Goal: Communication & Community: Answer question/provide support

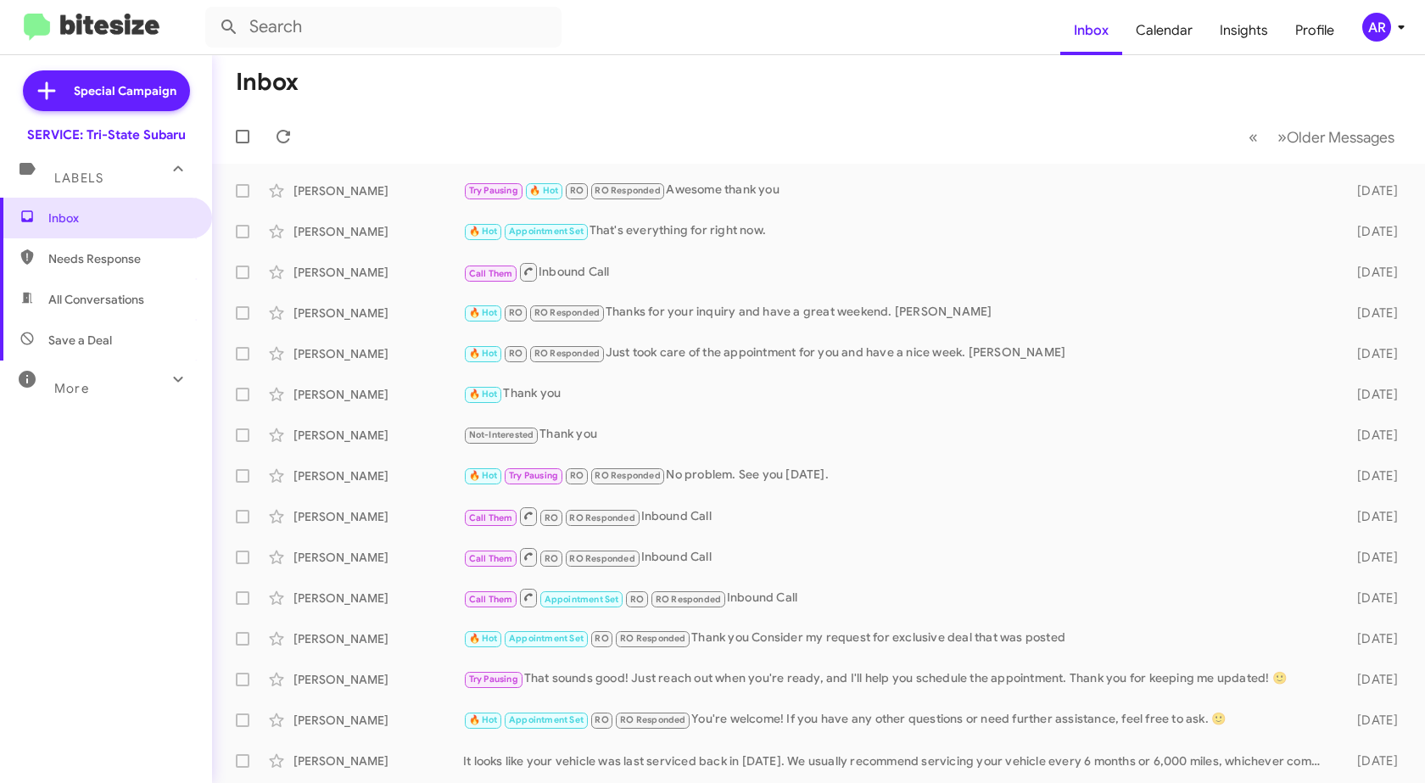
click at [59, 259] on span "Needs Response" at bounding box center [120, 258] width 144 height 17
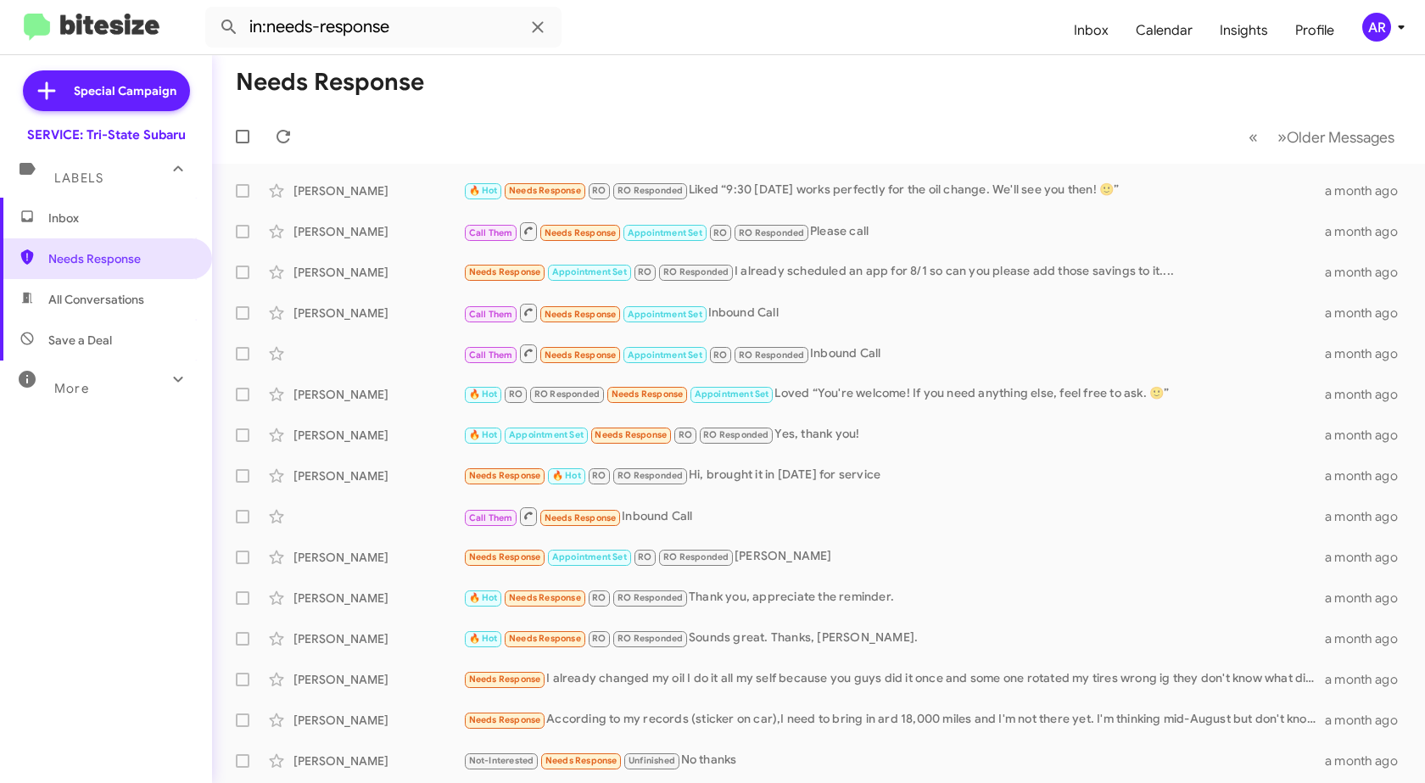
click at [126, 305] on span "All Conversations" at bounding box center [96, 299] width 96 height 17
type input "in:all-conversations"
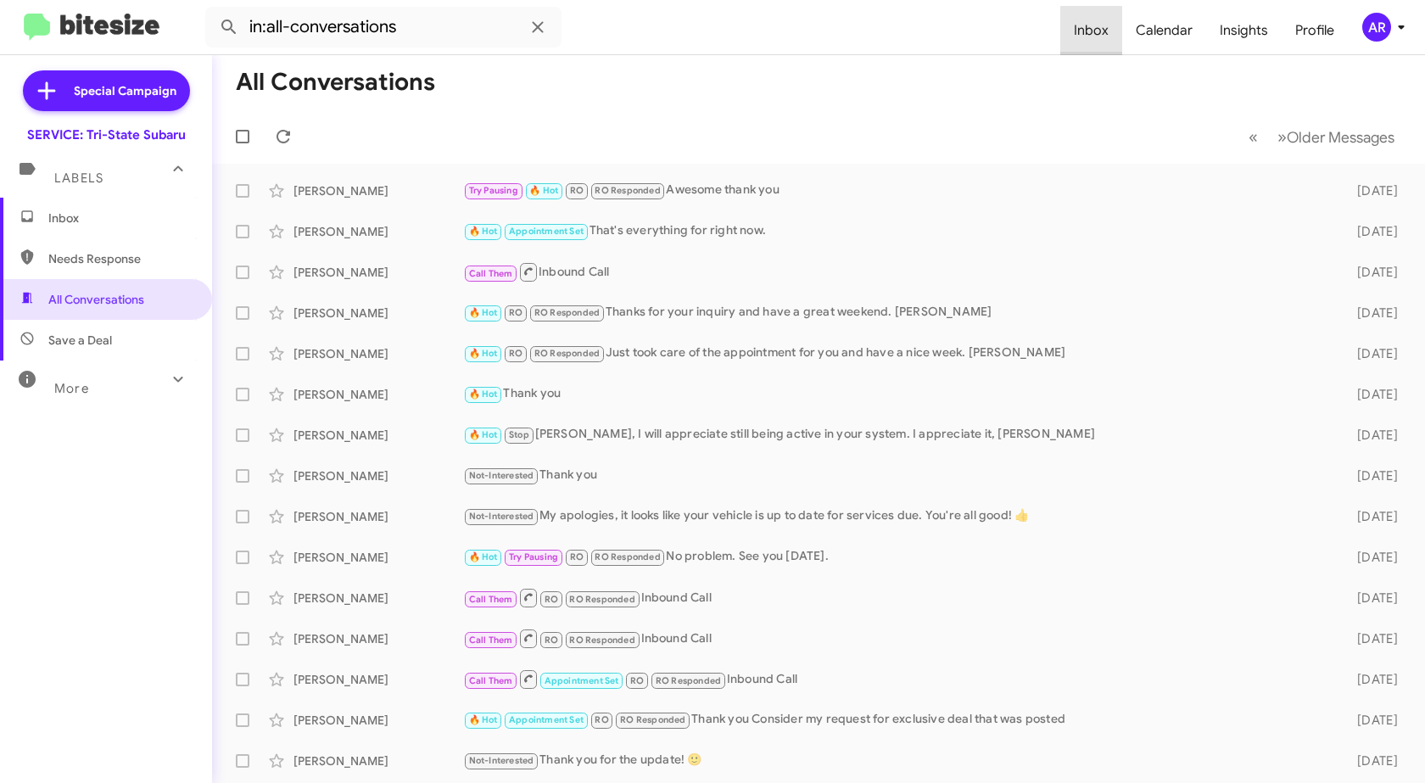
click at [1100, 34] on span "Inbox" at bounding box center [1091, 30] width 62 height 49
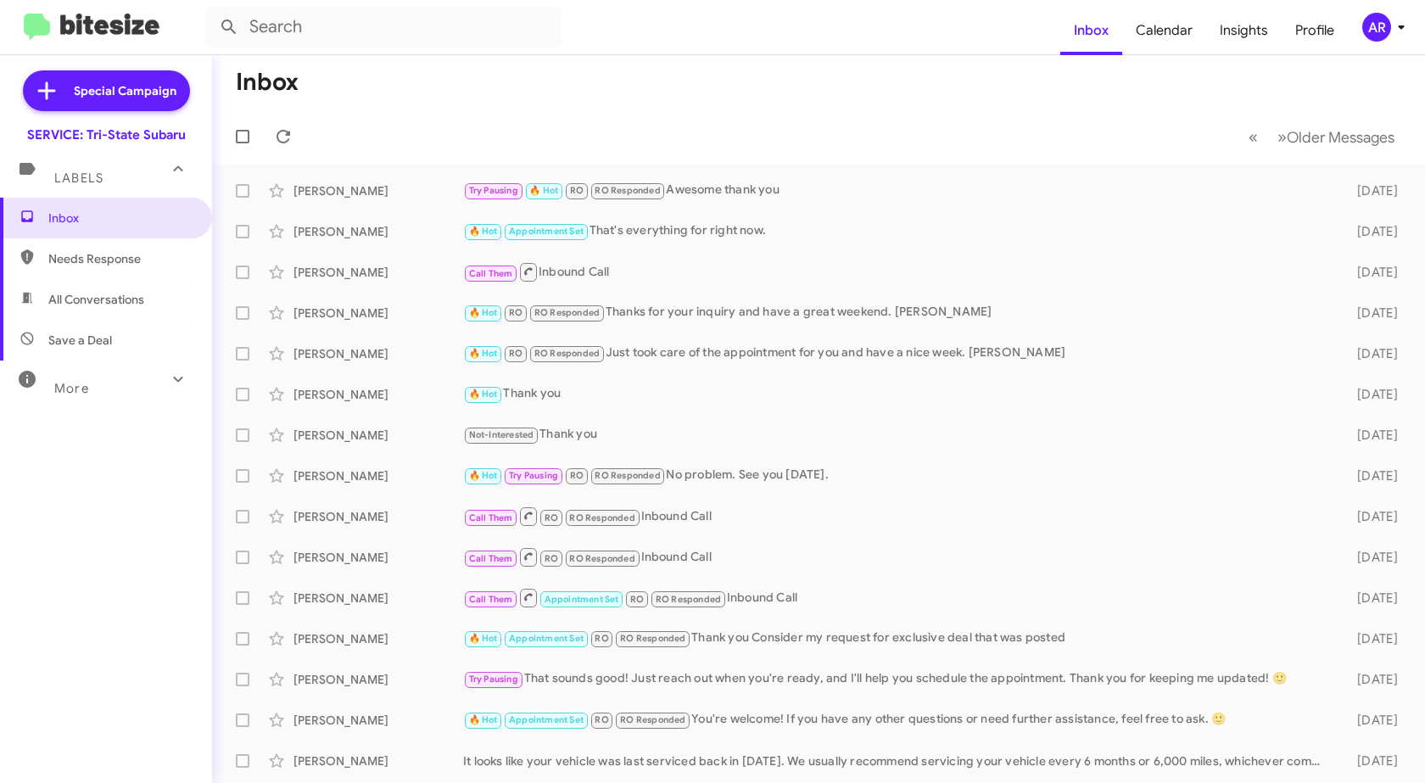
click at [118, 387] on div "More" at bounding box center [89, 381] width 151 height 31
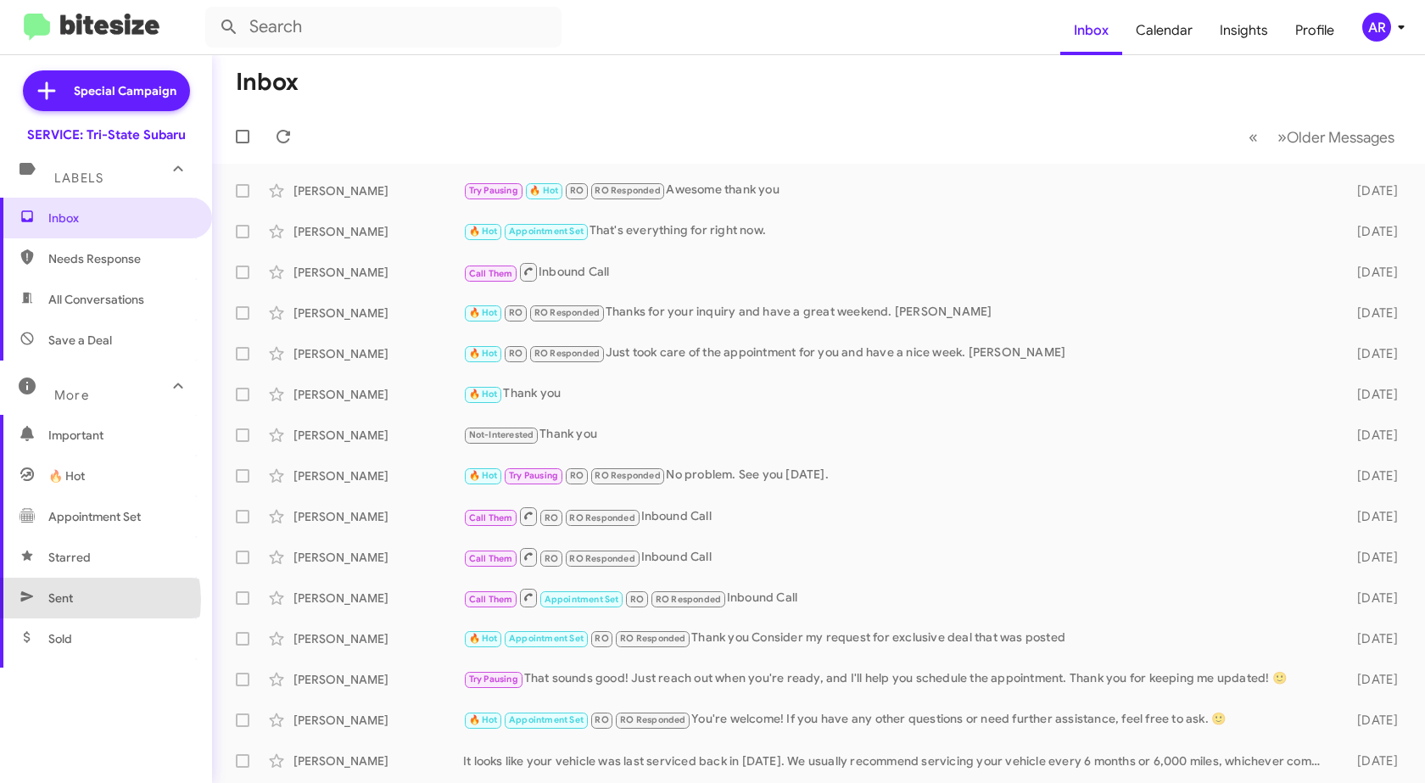
click at [75, 600] on span "Sent" at bounding box center [106, 598] width 212 height 41
type input "in:sent"
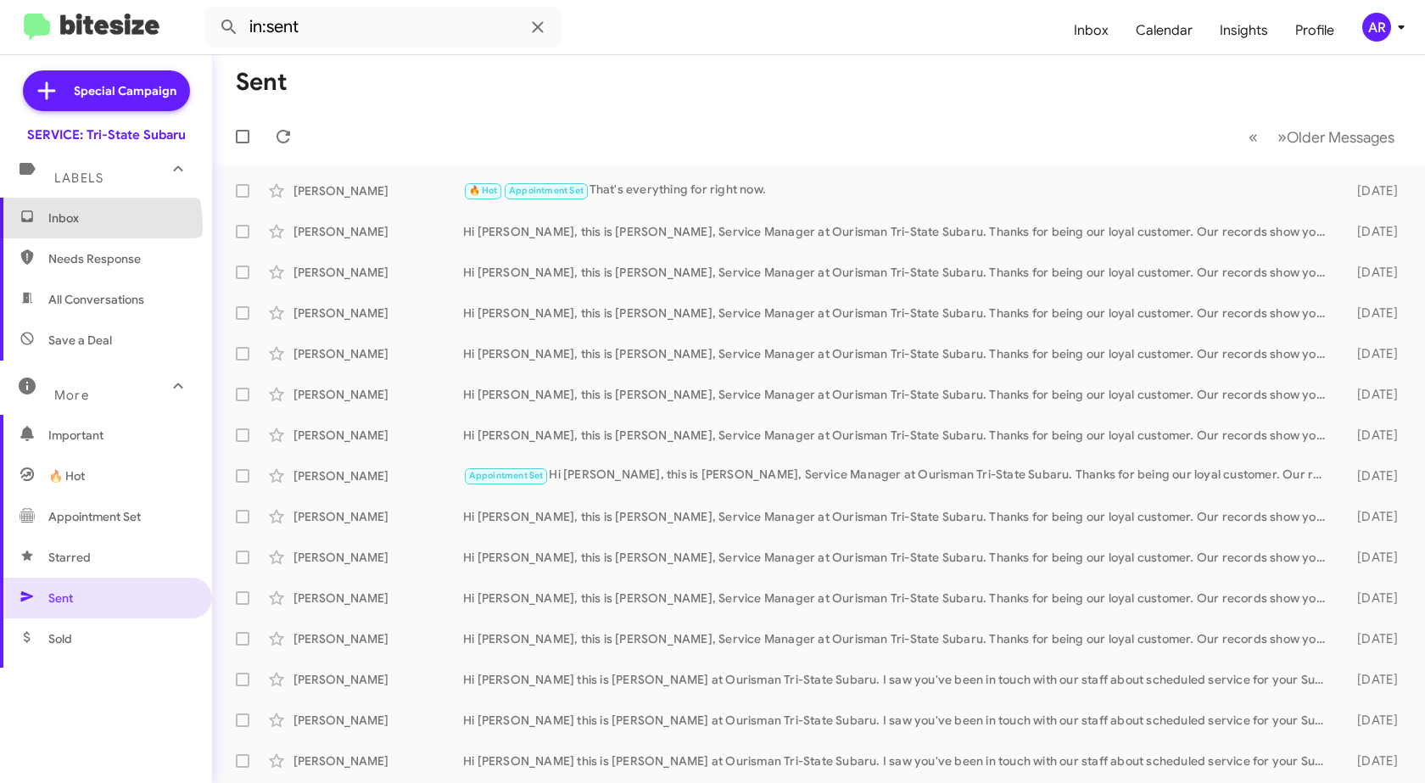
click at [89, 225] on span "Inbox" at bounding box center [120, 218] width 144 height 17
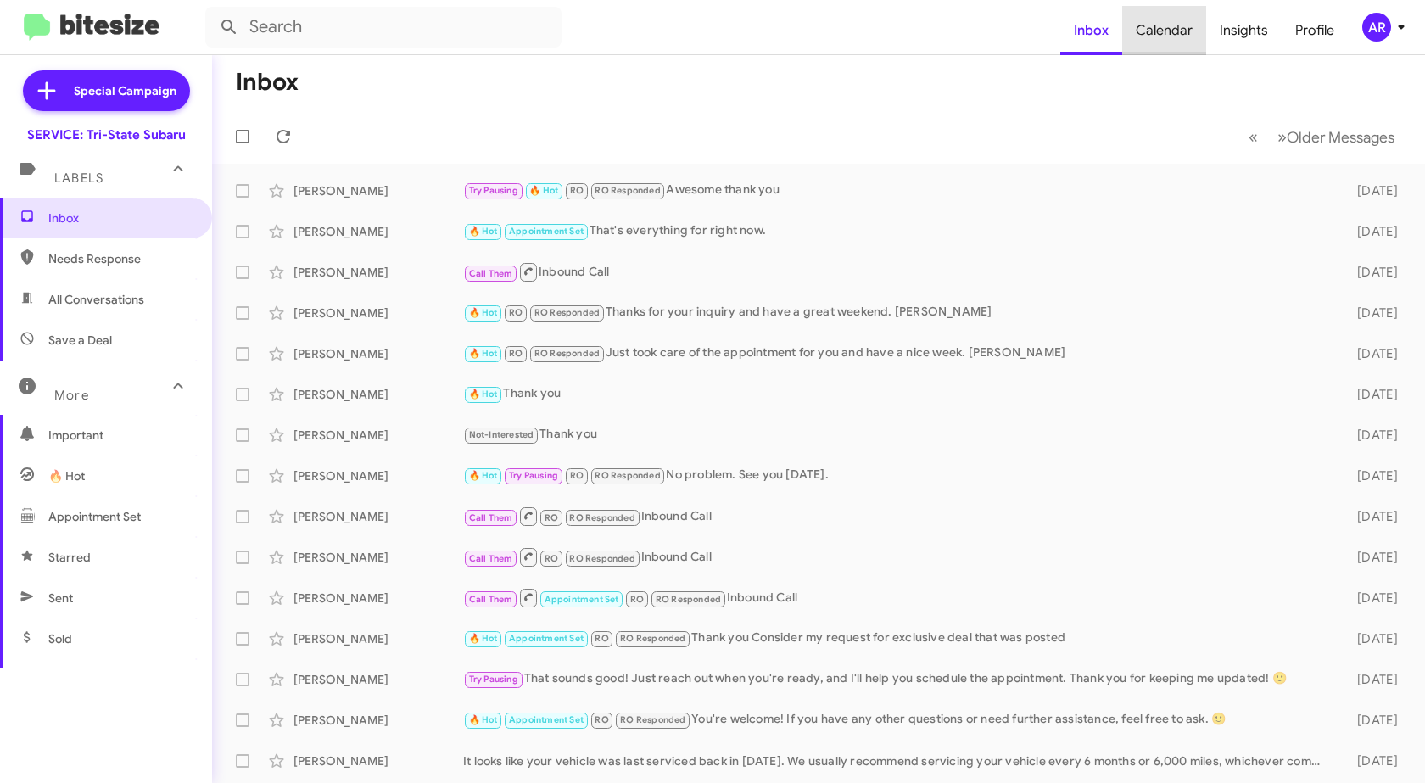
click at [1183, 30] on span "Calendar" at bounding box center [1164, 30] width 84 height 49
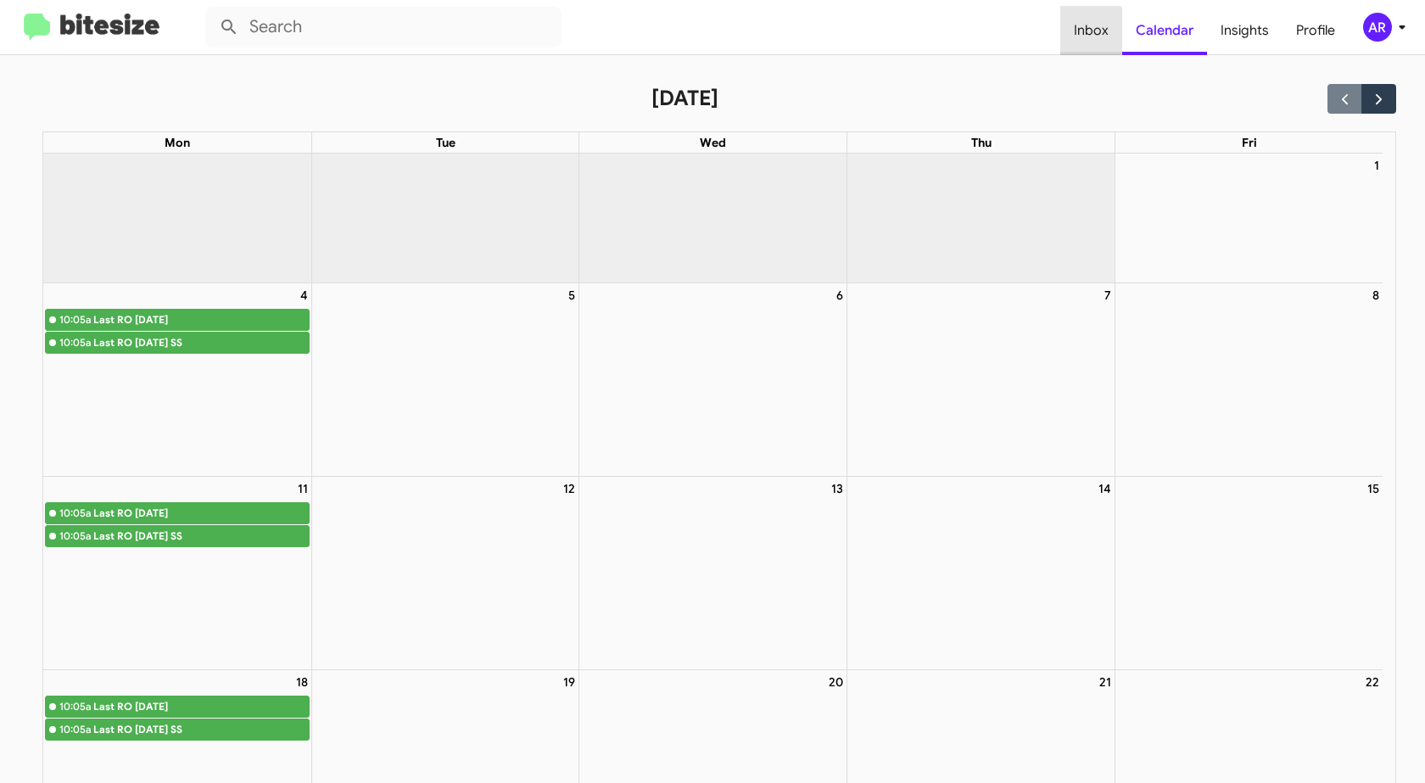
click at [1075, 47] on span "Inbox" at bounding box center [1091, 30] width 62 height 49
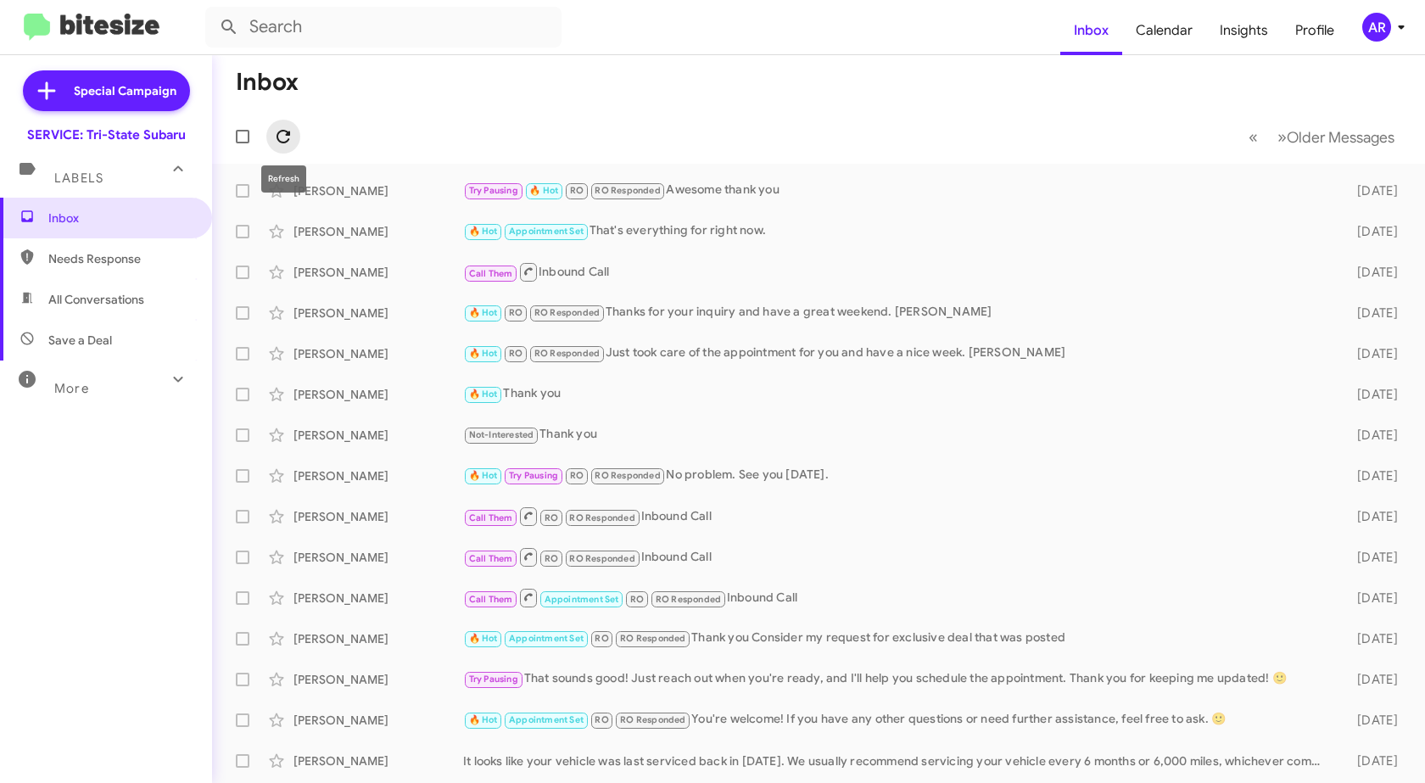
click at [293, 123] on button at bounding box center [283, 137] width 34 height 34
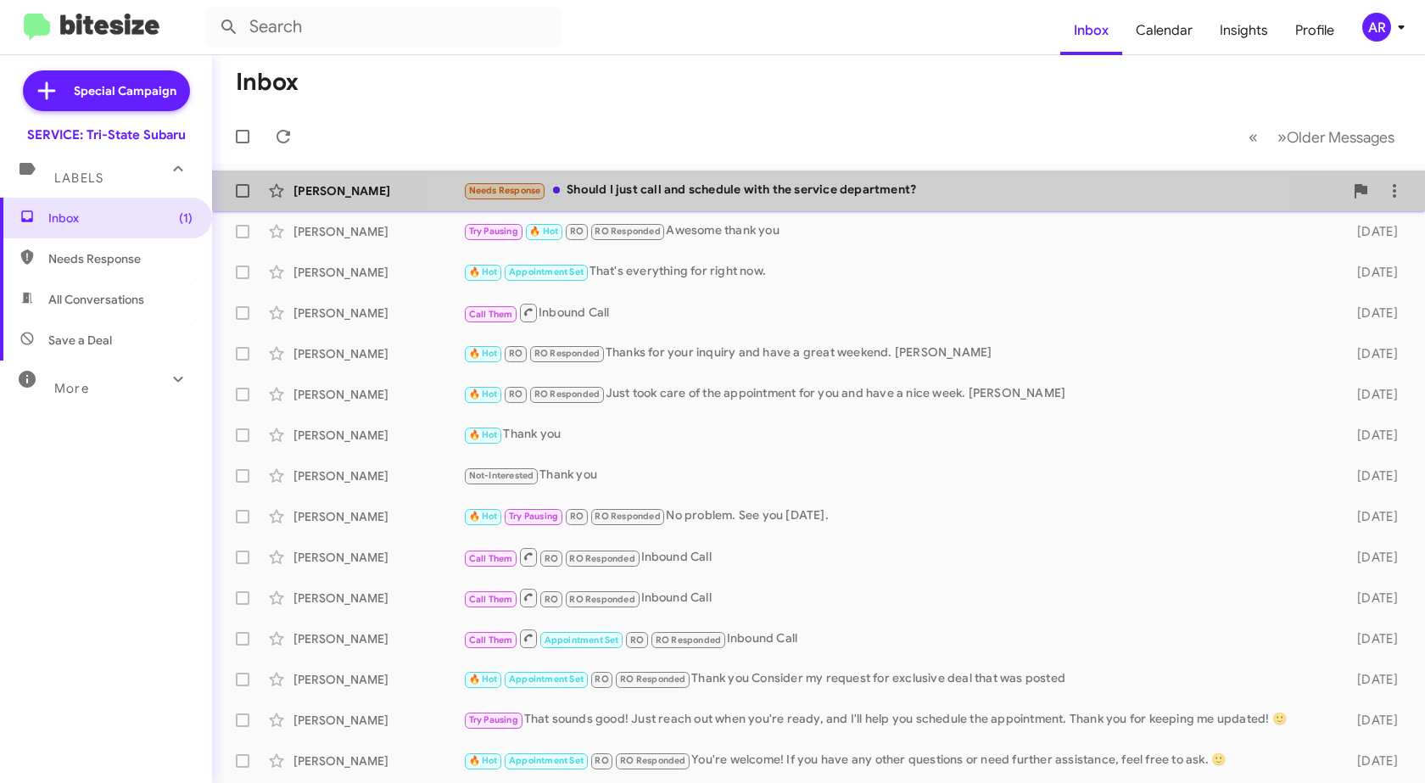
click at [863, 179] on div "[PERSON_NAME] Needs Response Should I just call and schedule with the service d…" at bounding box center [819, 191] width 1186 height 34
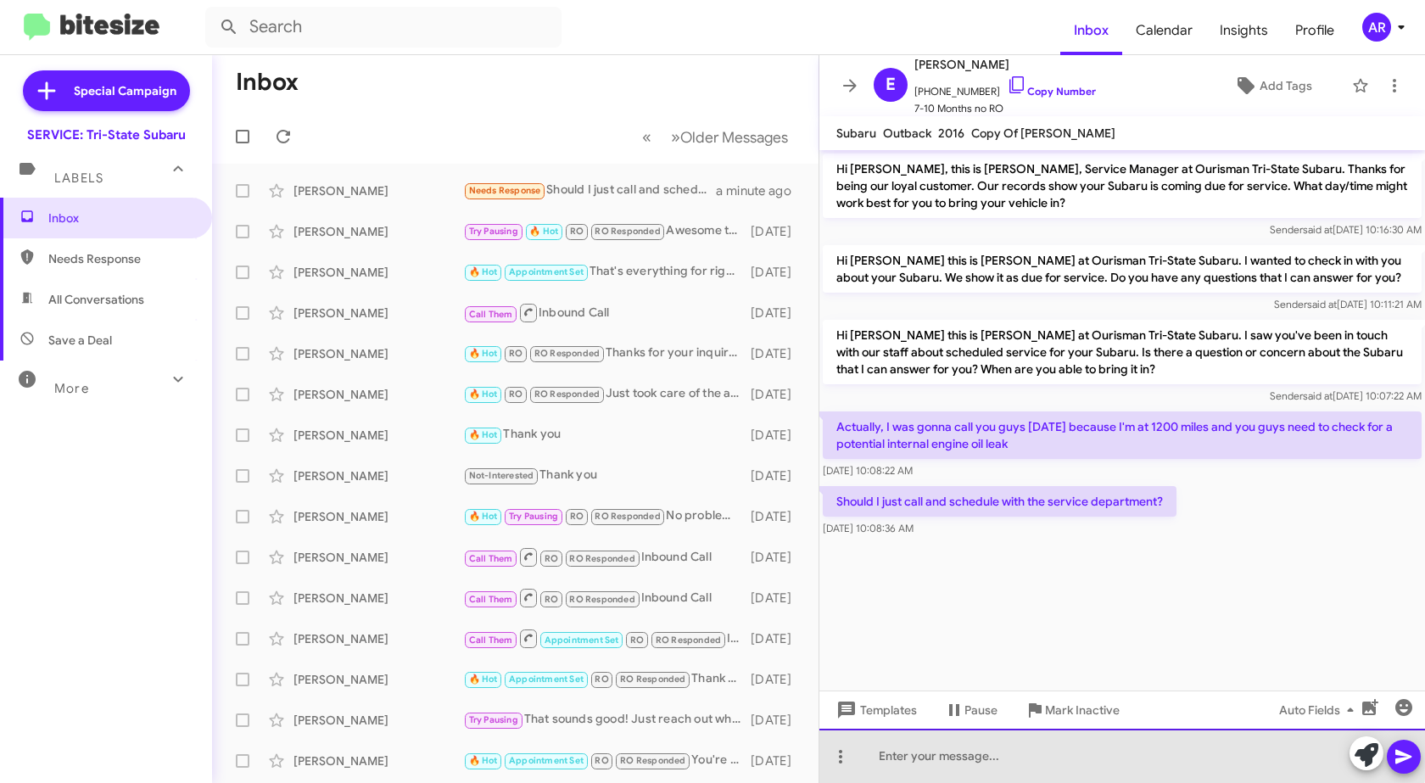
click at [1120, 729] on div at bounding box center [1122, 756] width 606 height 54
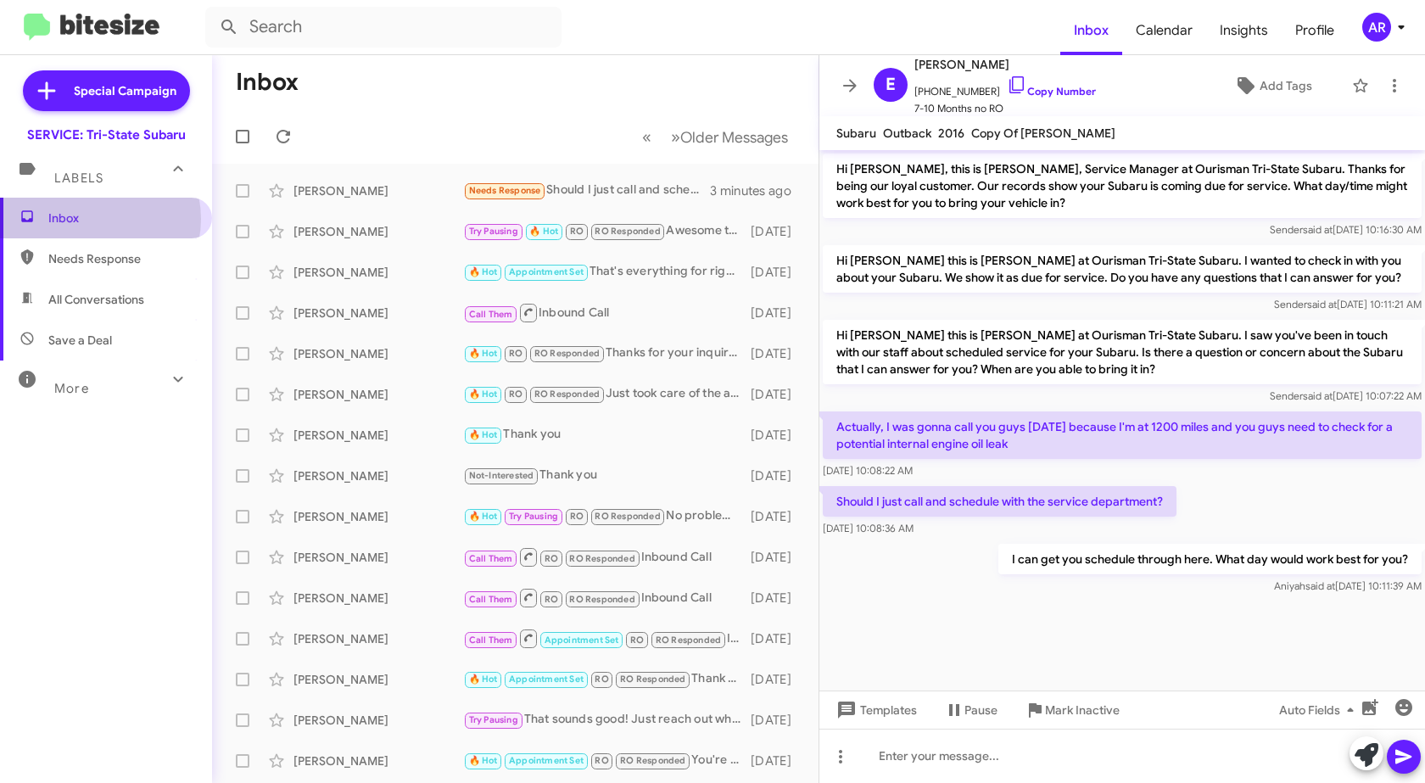
click at [91, 219] on span "Inbox" at bounding box center [120, 218] width 144 height 17
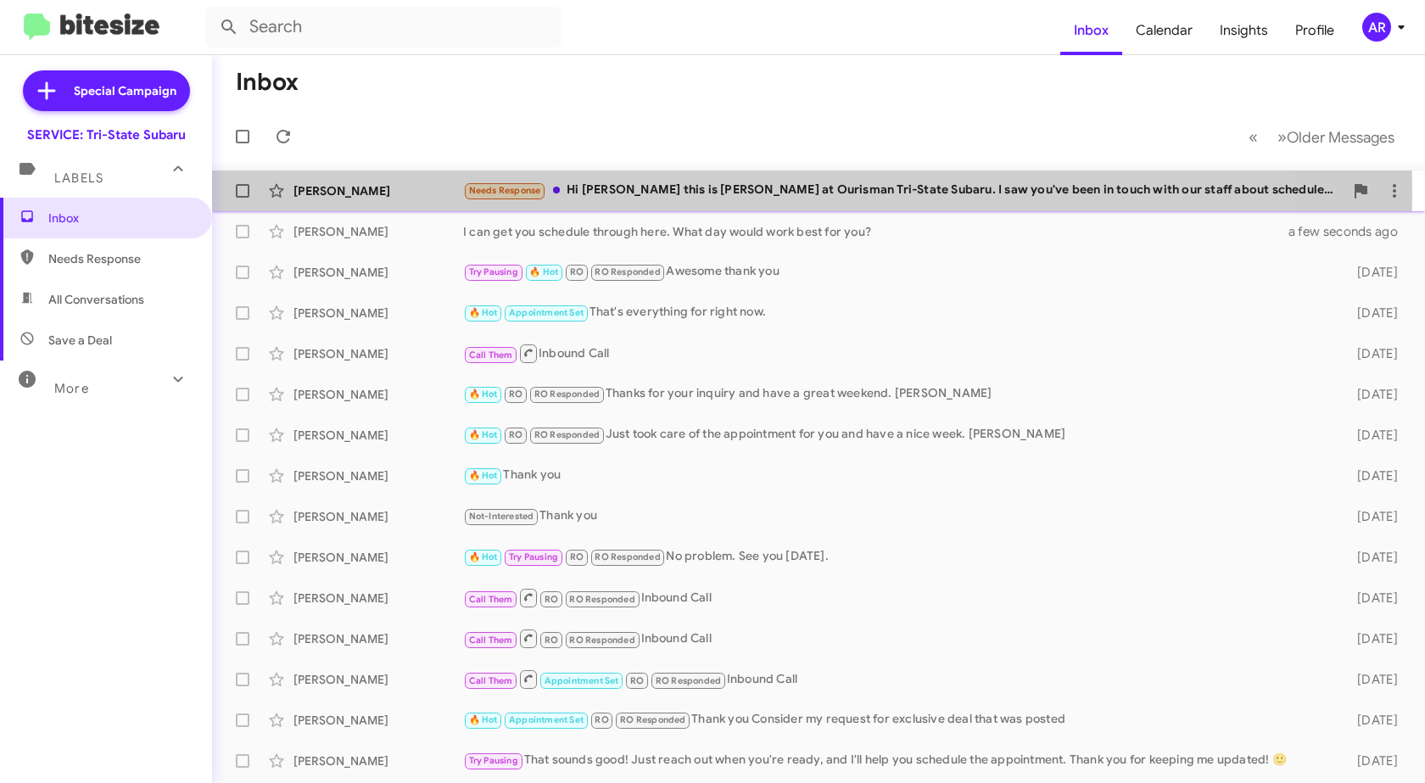
click at [383, 195] on div "[PERSON_NAME]" at bounding box center [378, 190] width 170 height 17
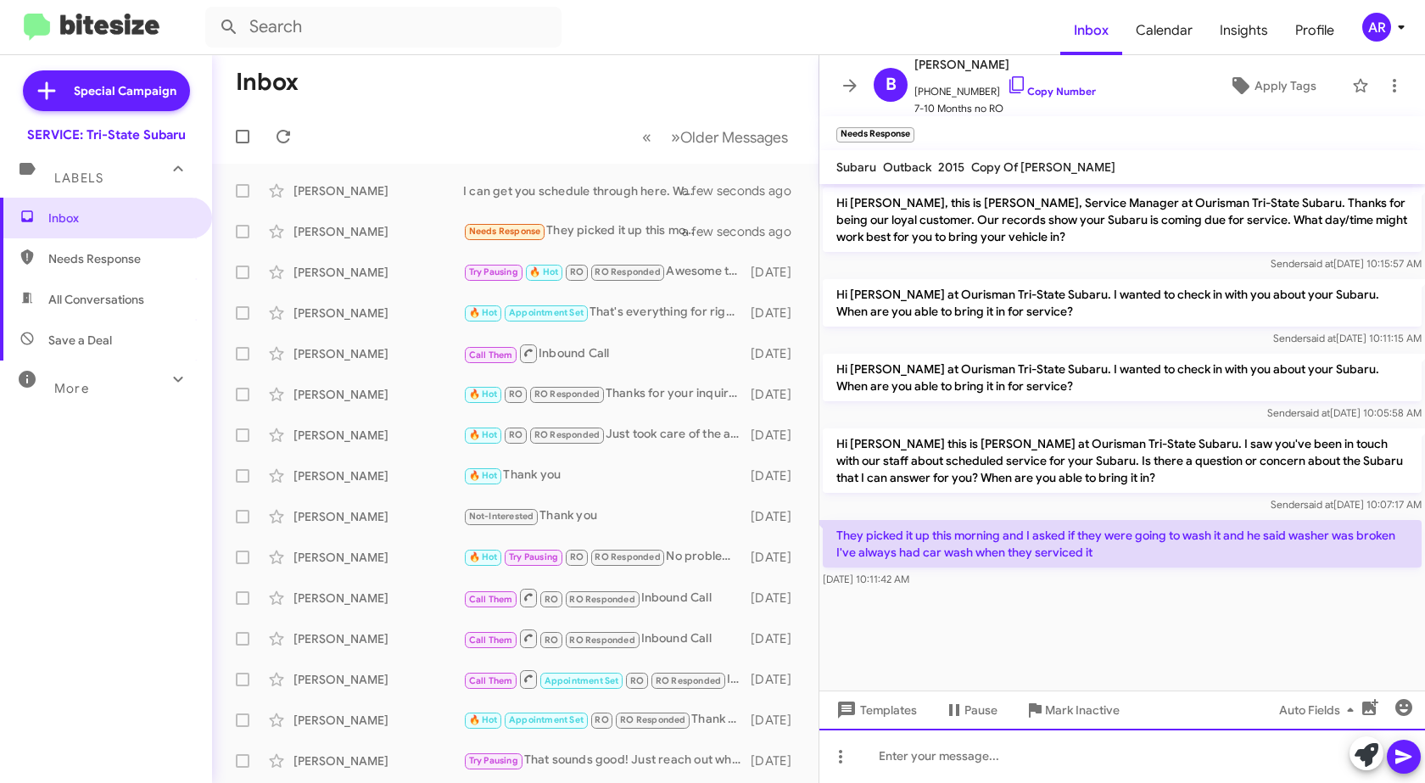
click at [1060, 761] on div at bounding box center [1122, 756] width 606 height 54
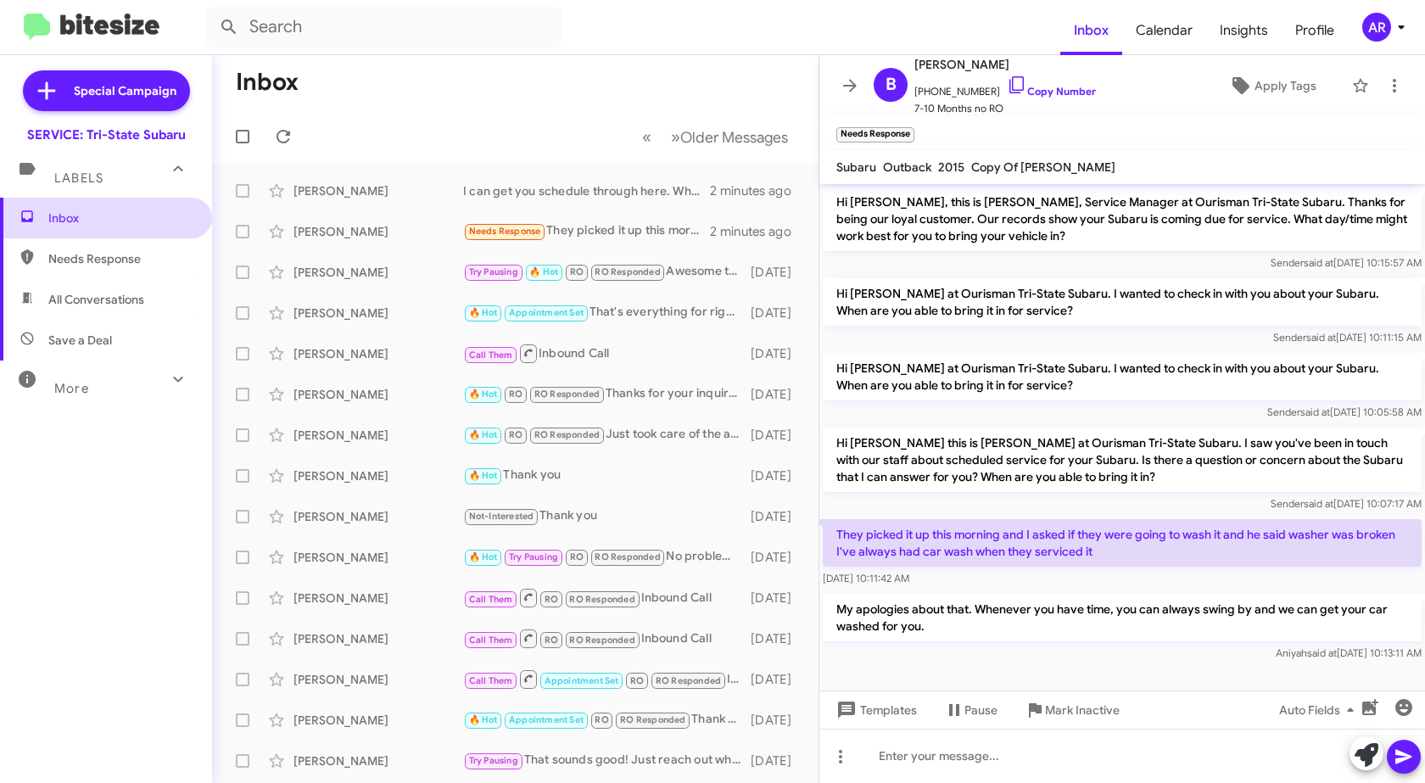
click at [155, 210] on span "Inbox" at bounding box center [106, 218] width 212 height 41
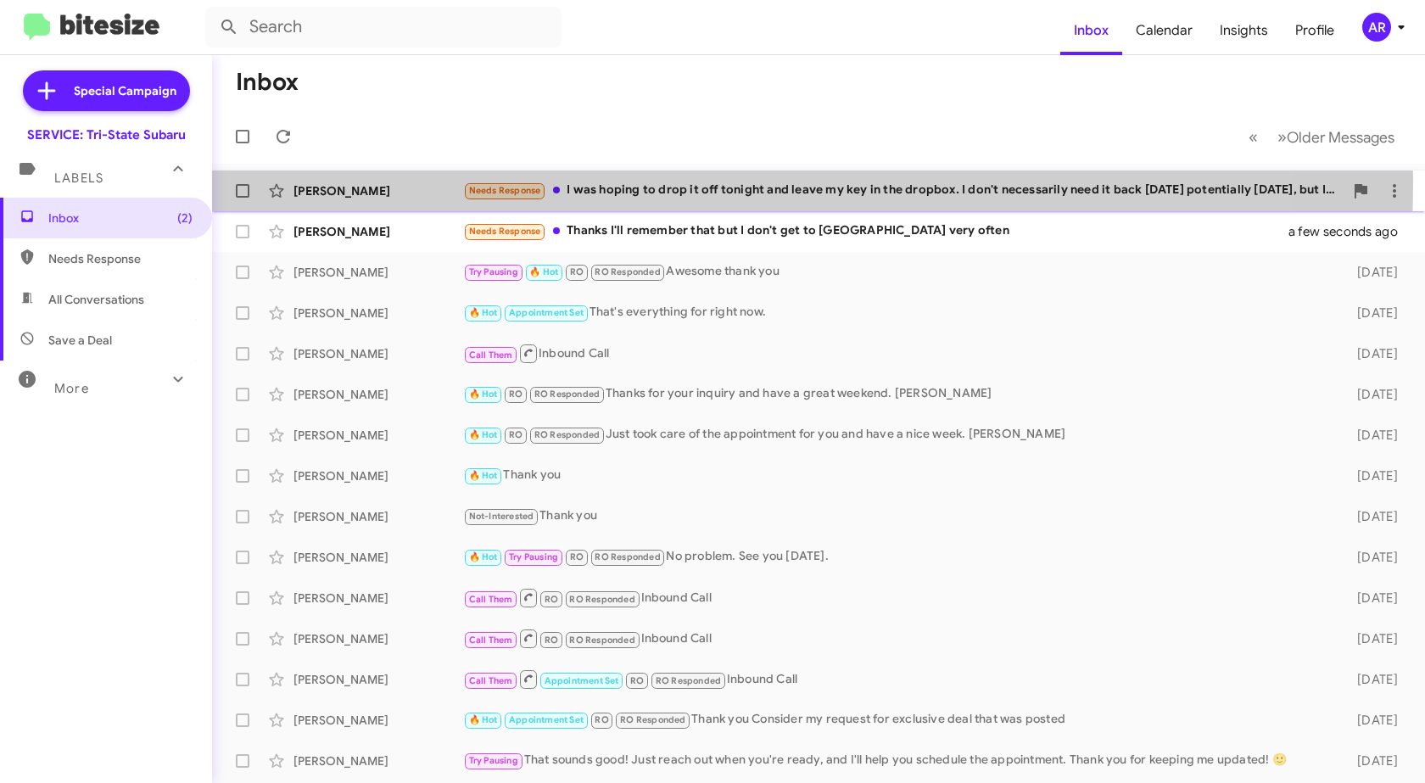
click at [383, 181] on div "[PERSON_NAME] Needs Response I was hoping to drop it off tonight and leave my k…" at bounding box center [819, 191] width 1186 height 34
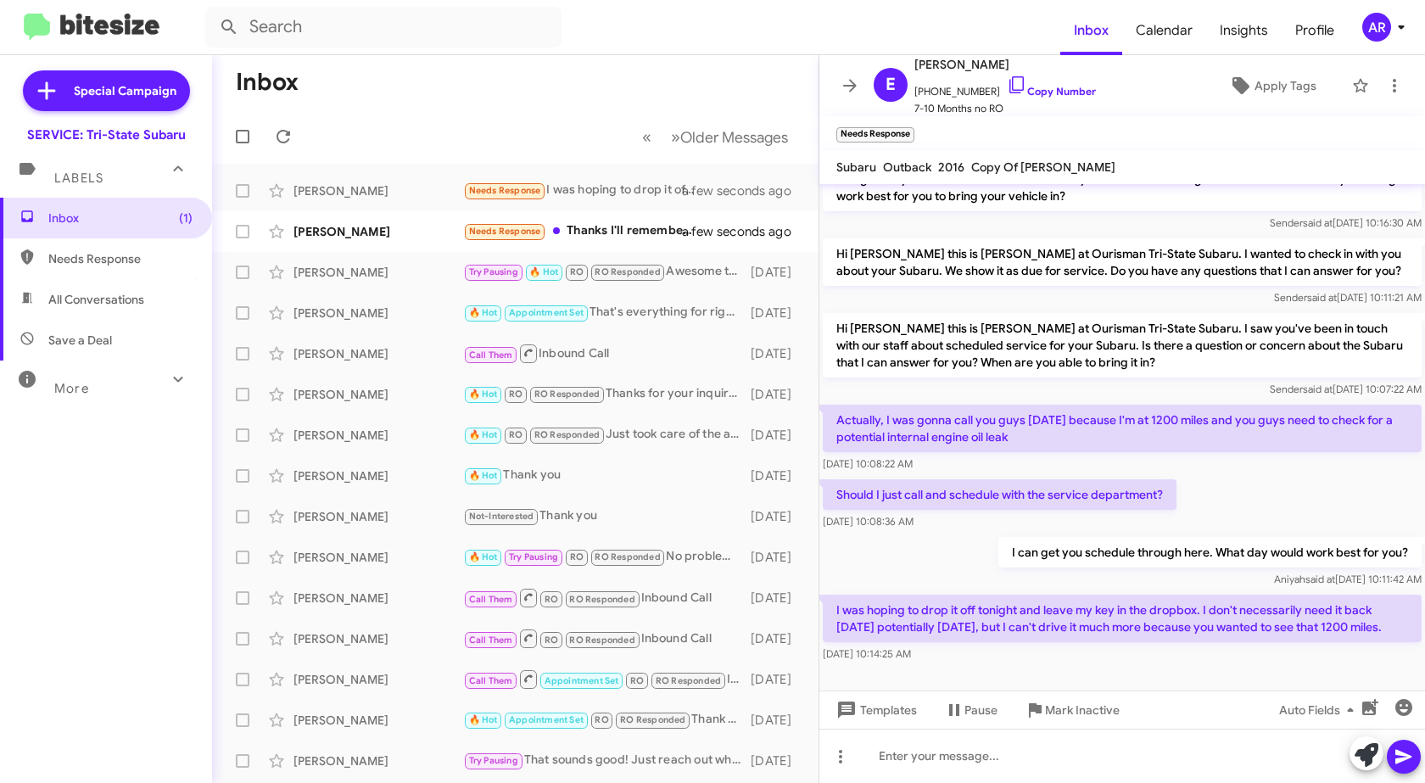
scroll to position [63, 0]
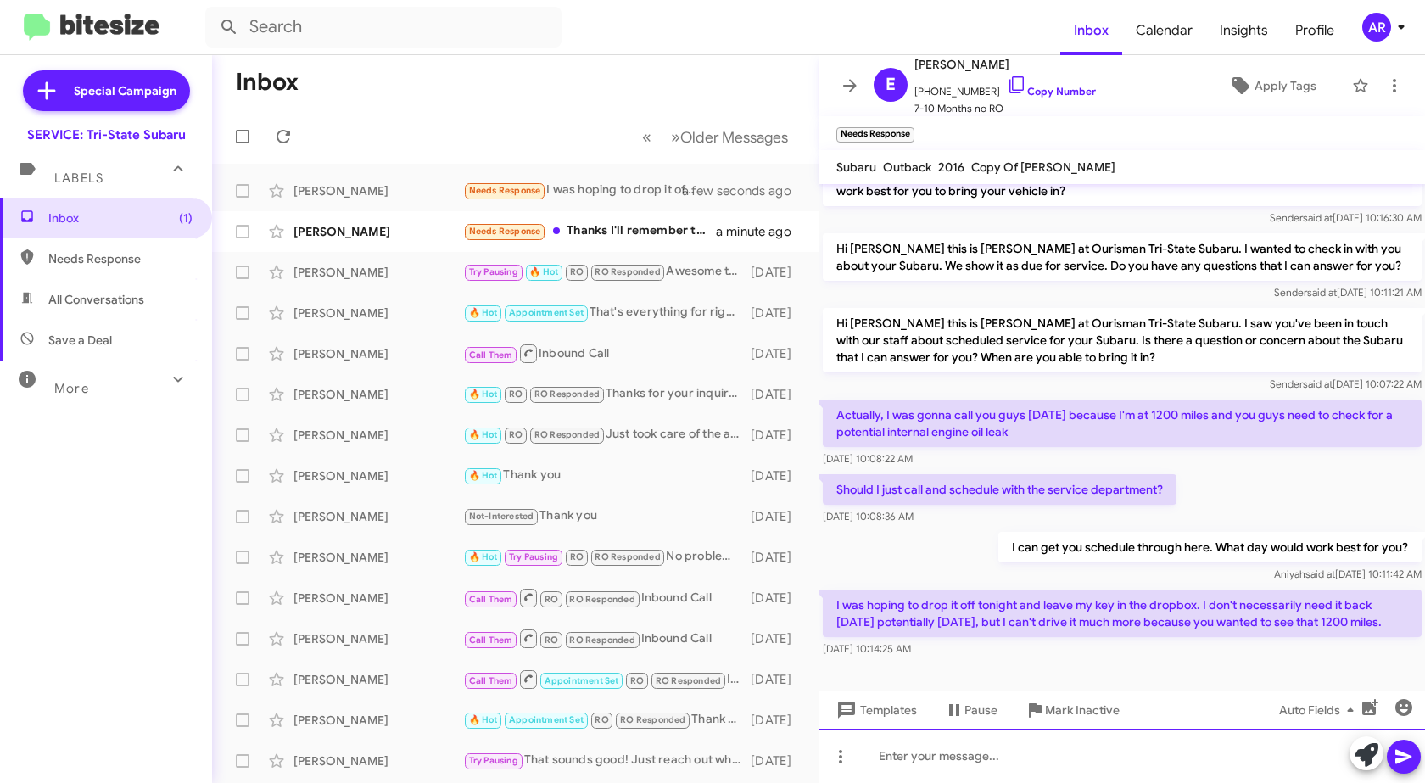
click at [1087, 746] on div at bounding box center [1122, 756] width 606 height 54
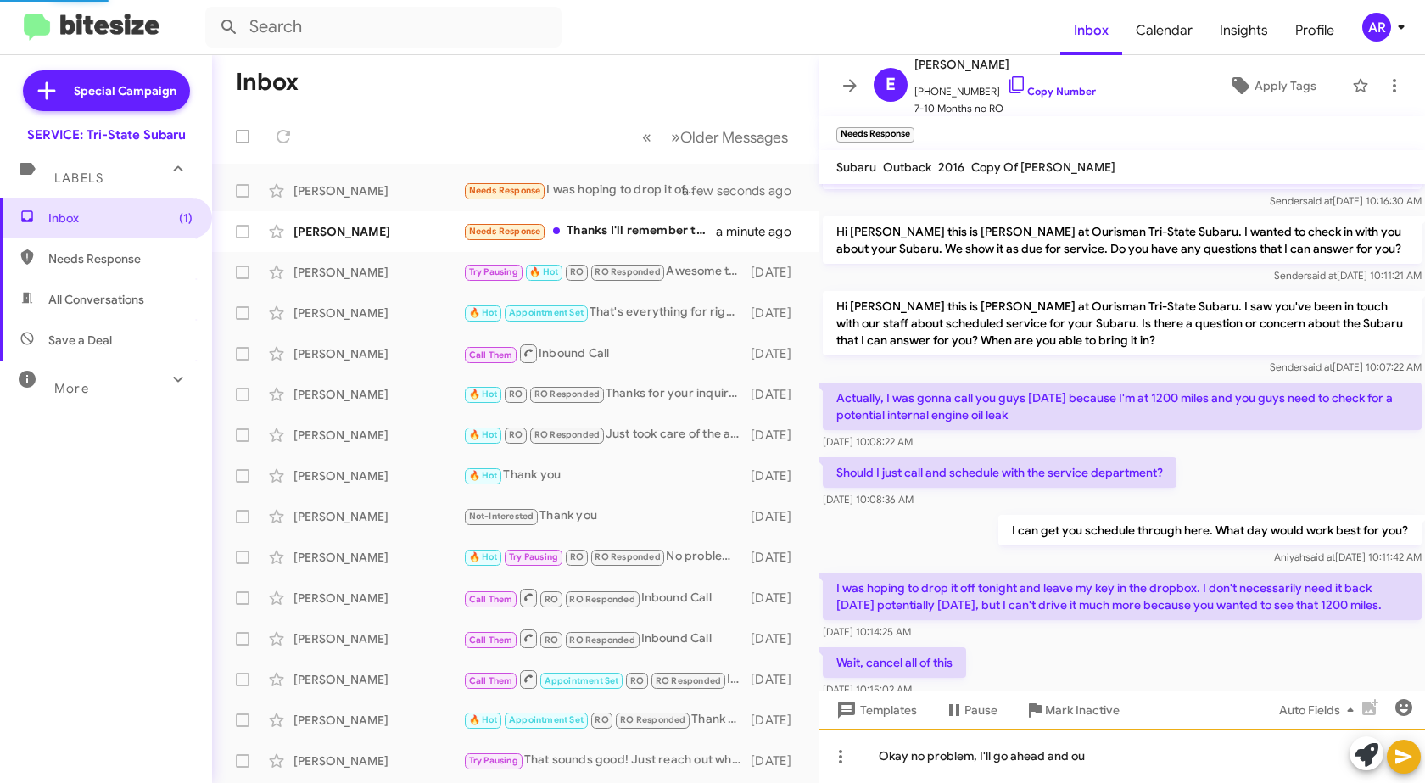
scroll to position [125, 0]
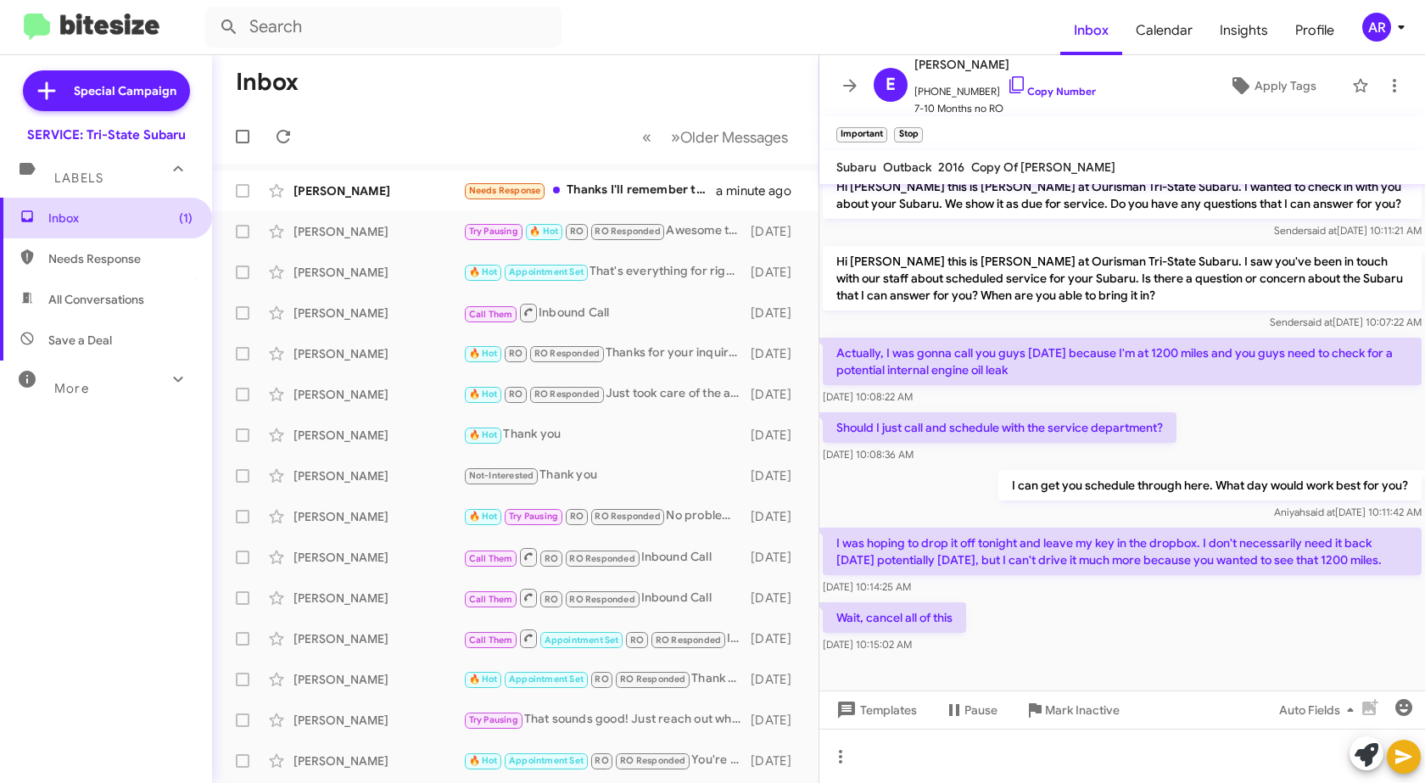
click at [126, 215] on span "Inbox (1)" at bounding box center [120, 218] width 144 height 17
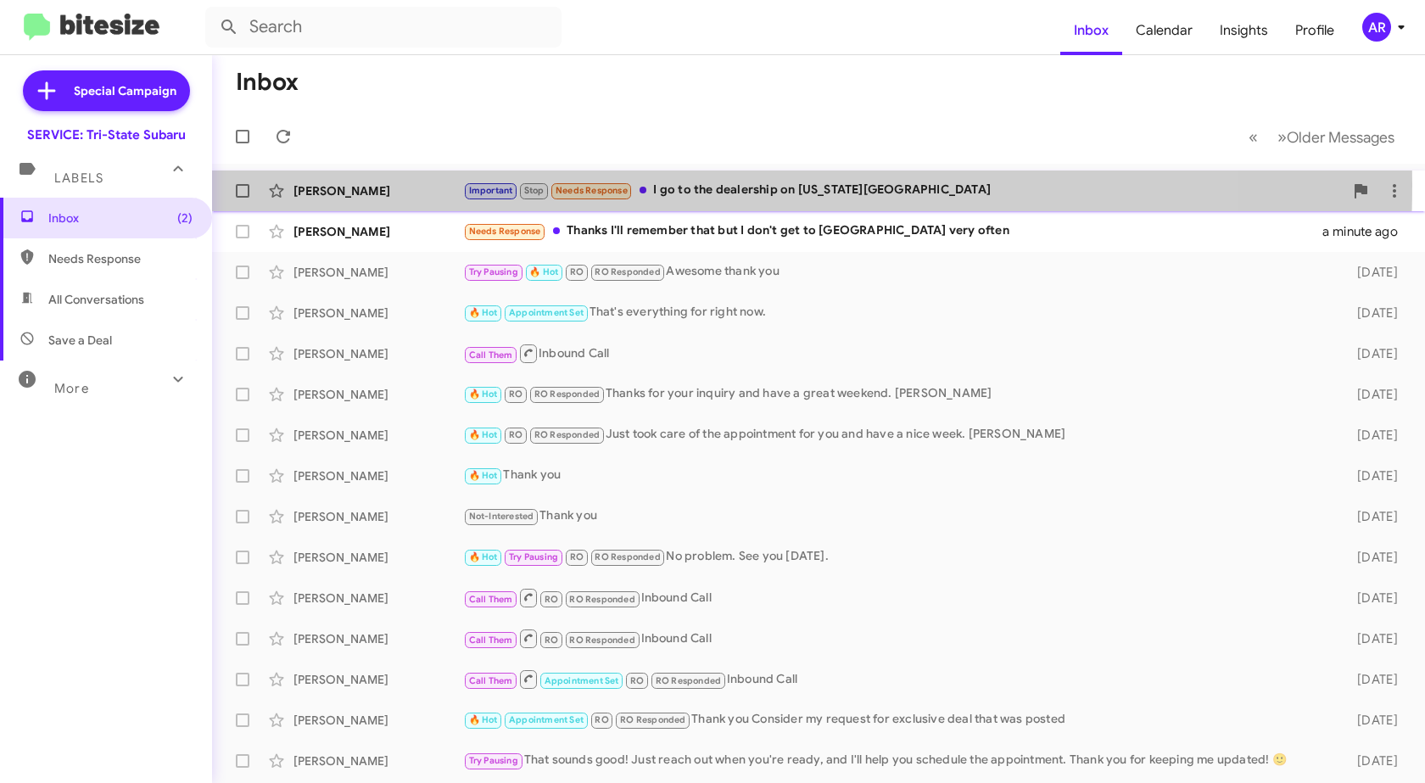
click at [355, 183] on div "[PERSON_NAME]" at bounding box center [378, 190] width 170 height 17
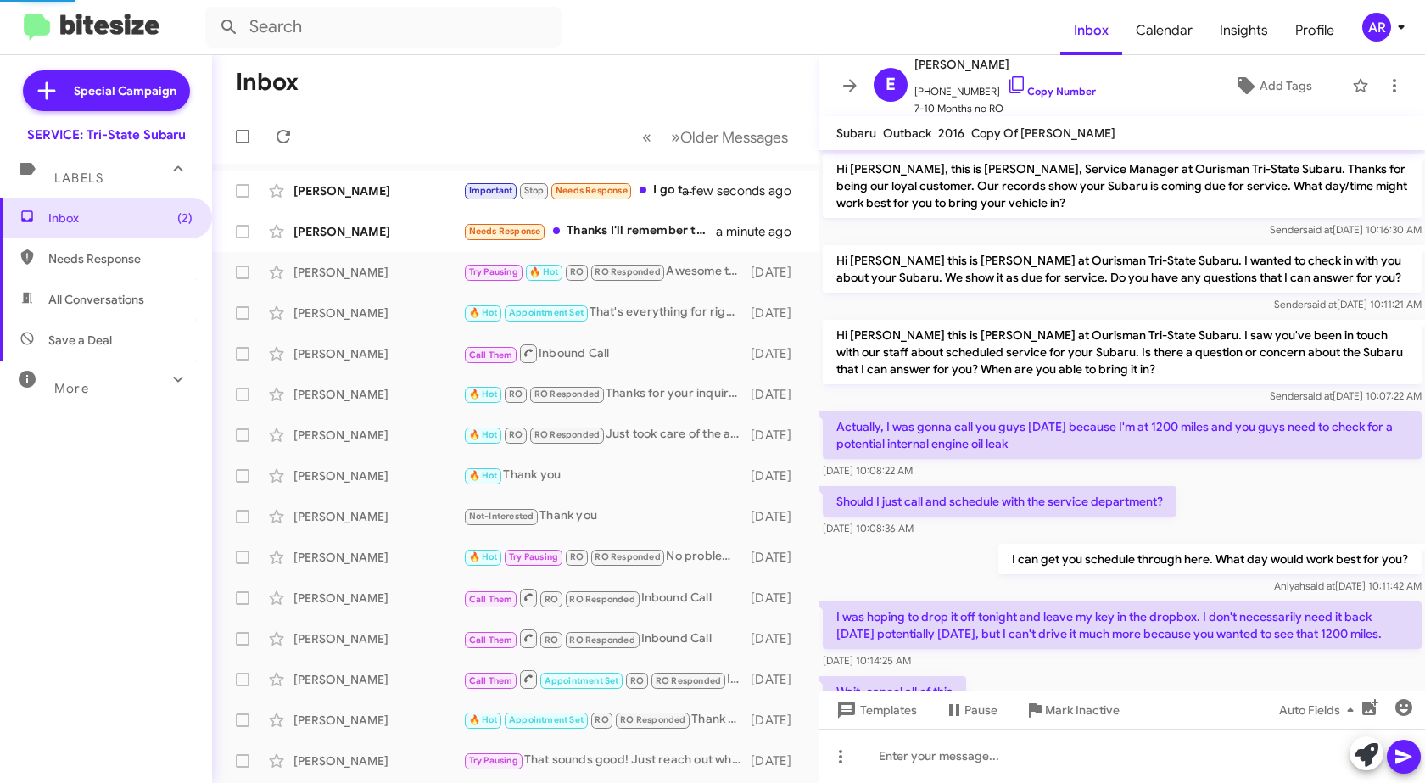
scroll to position [153, 0]
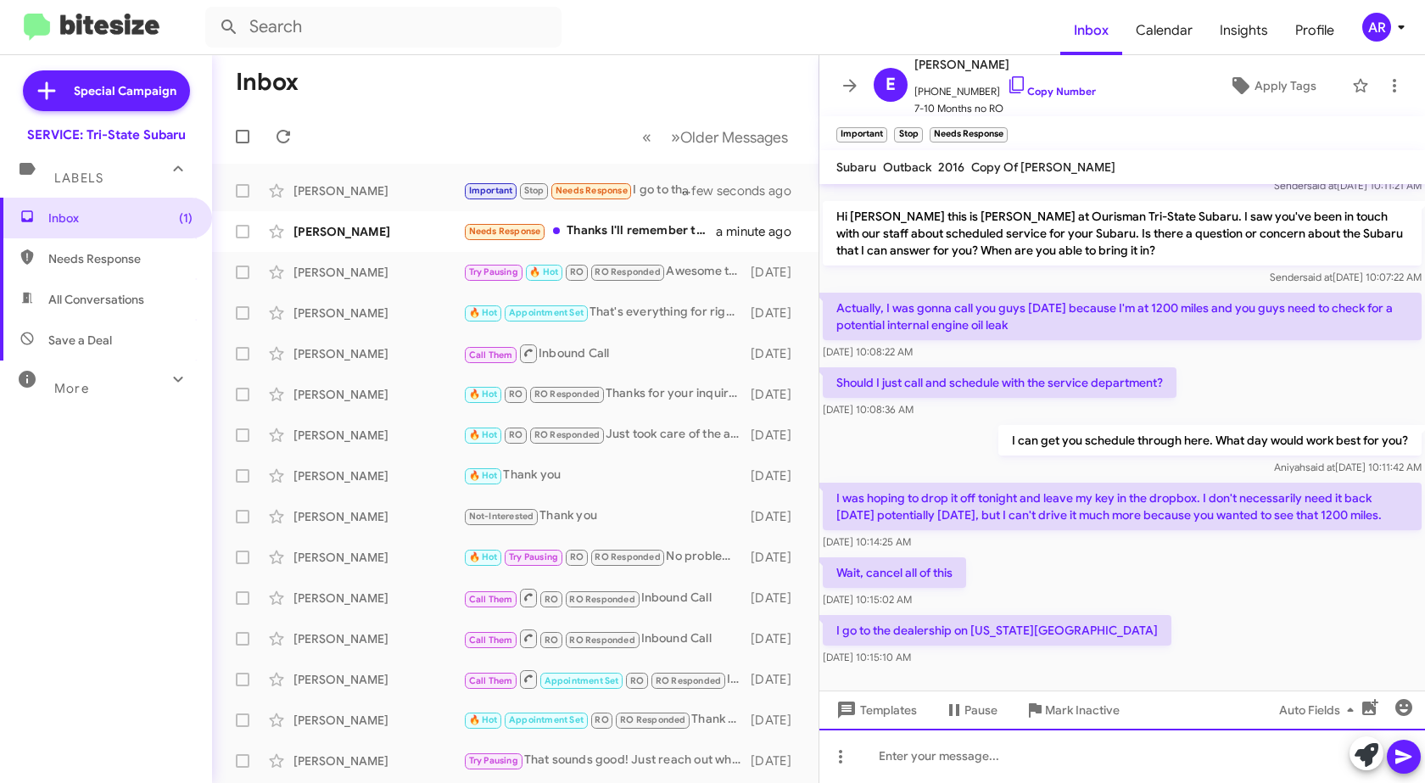
click at [1091, 764] on div at bounding box center [1122, 756] width 606 height 54
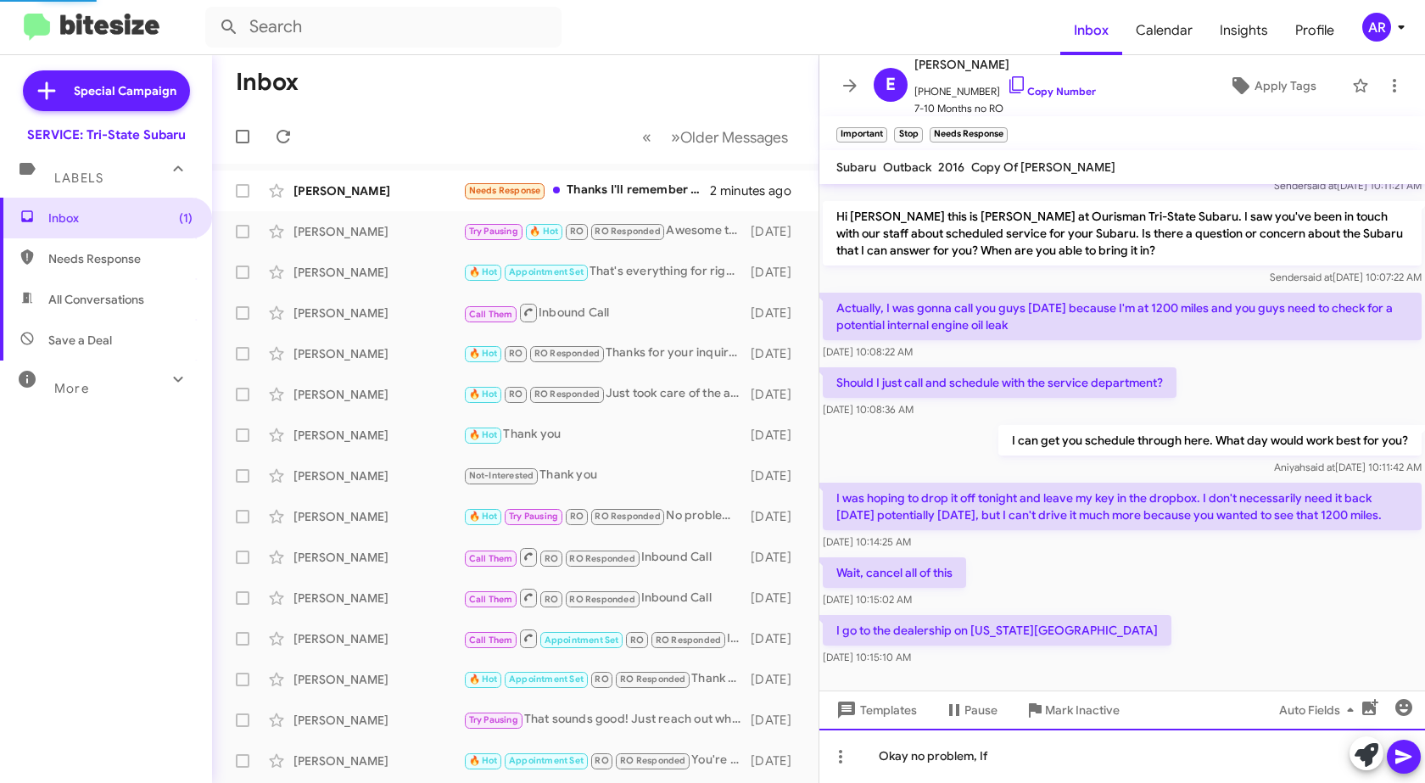
scroll to position [249, 0]
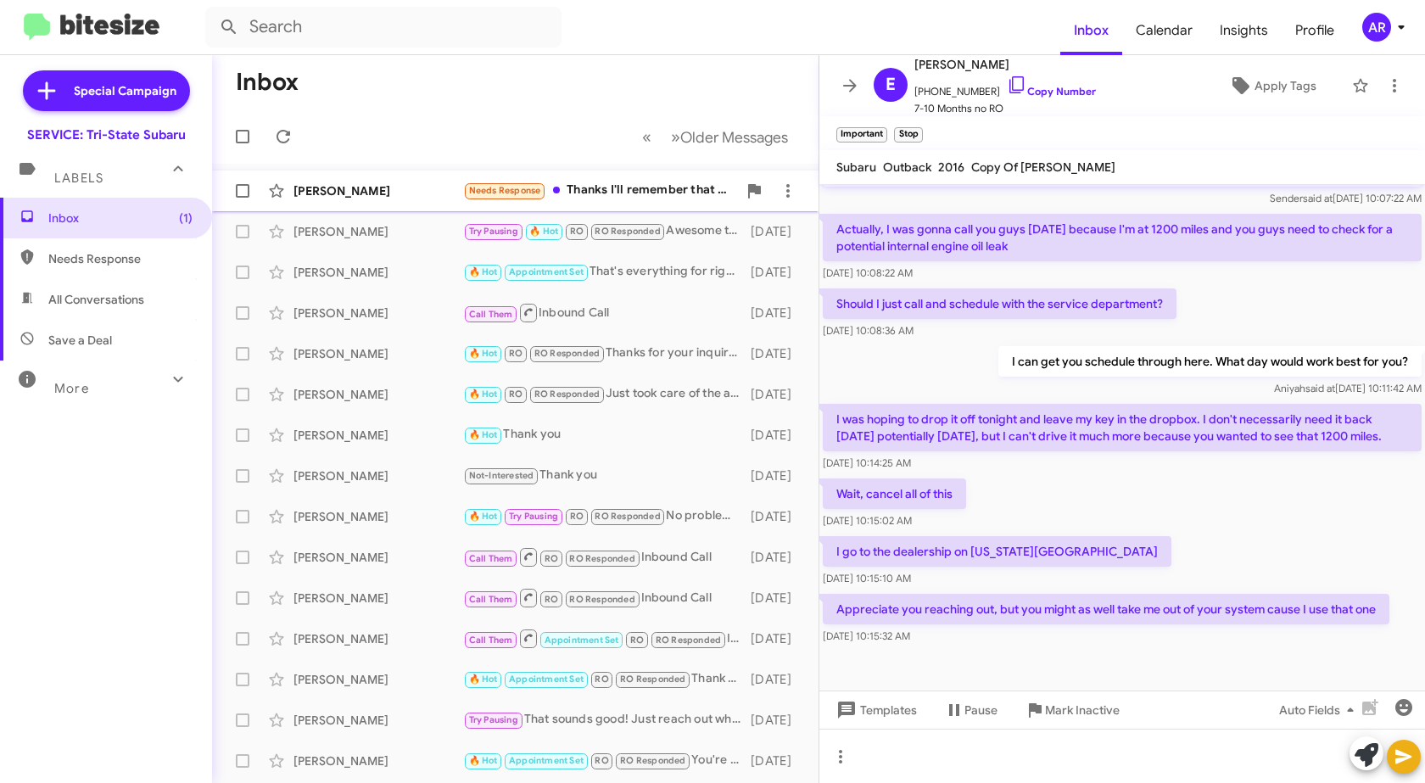
click at [369, 201] on div "[PERSON_NAME] Needs Response Thanks I'll remember that but I don't get to [GEOG…" at bounding box center [515, 191] width 579 height 34
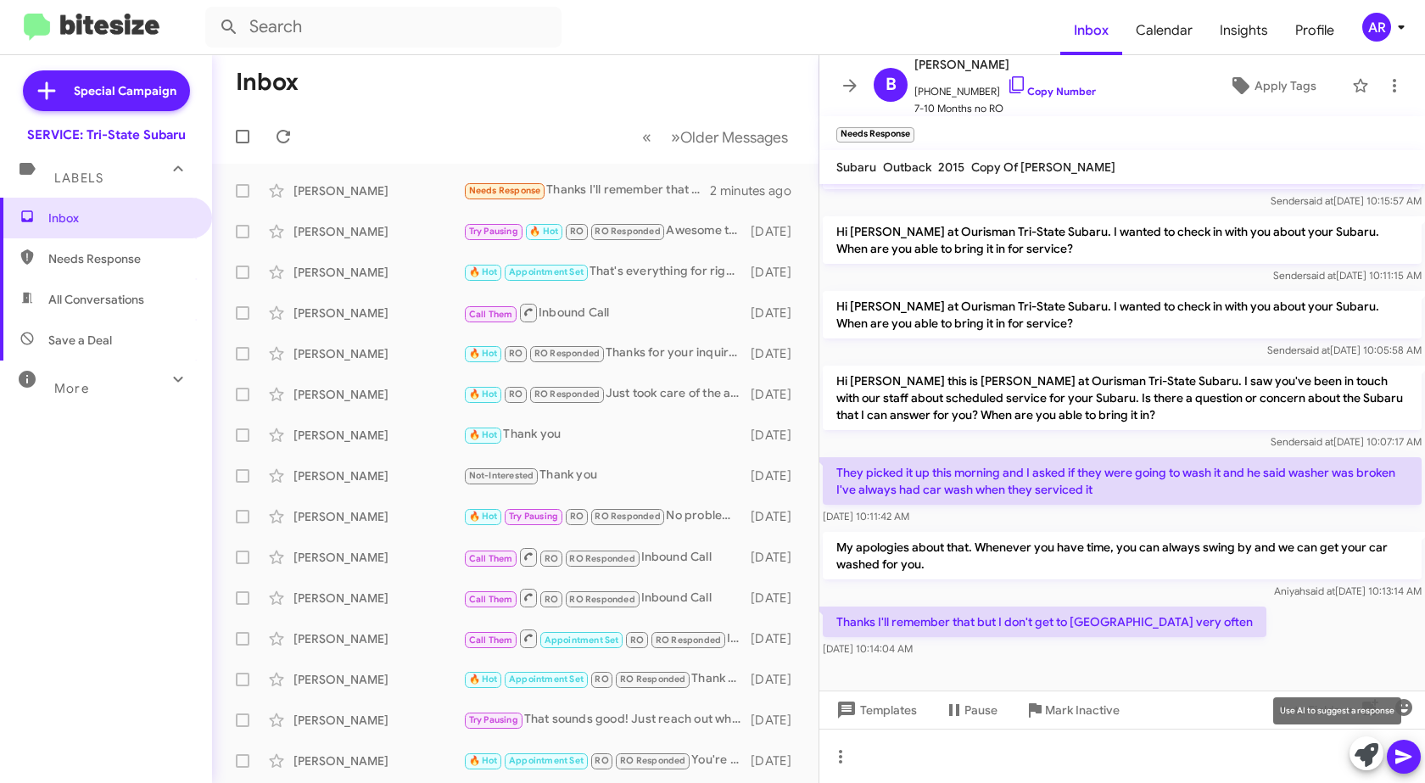
click at [1355, 752] on icon at bounding box center [1367, 755] width 24 height 24
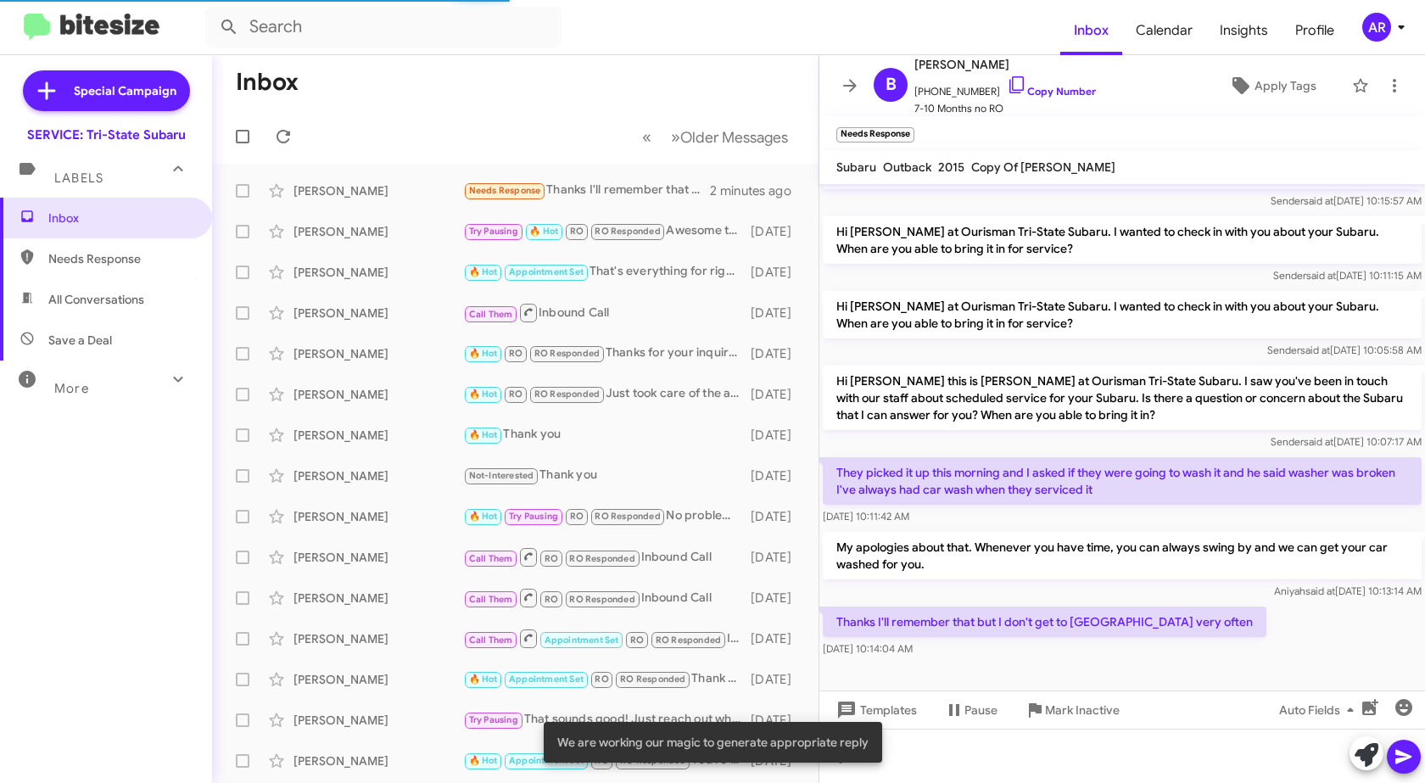
scroll to position [229, 0]
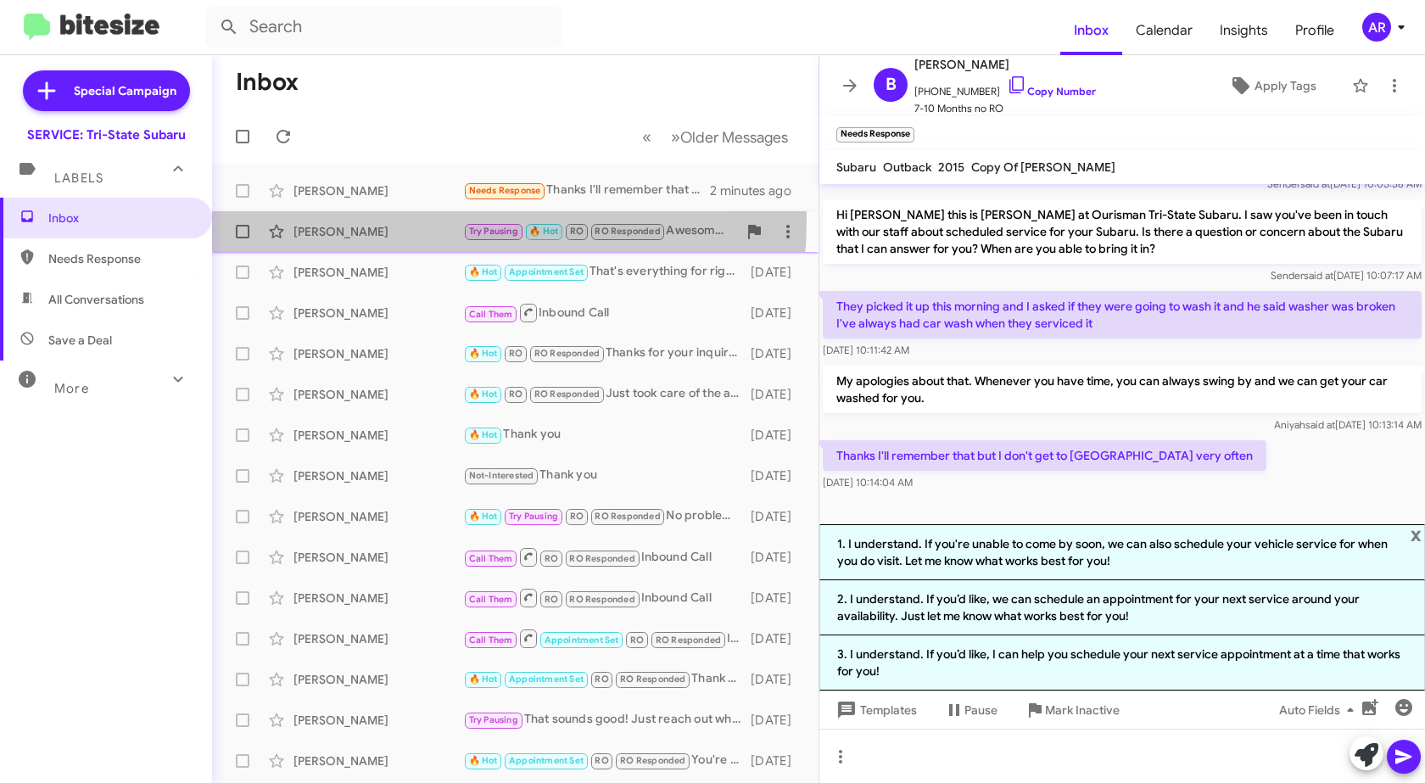
click at [338, 215] on div "[PERSON_NAME] Try Pausing 🔥 Hot RO RO Responded Awesome thank you [DATE]" at bounding box center [515, 232] width 579 height 34
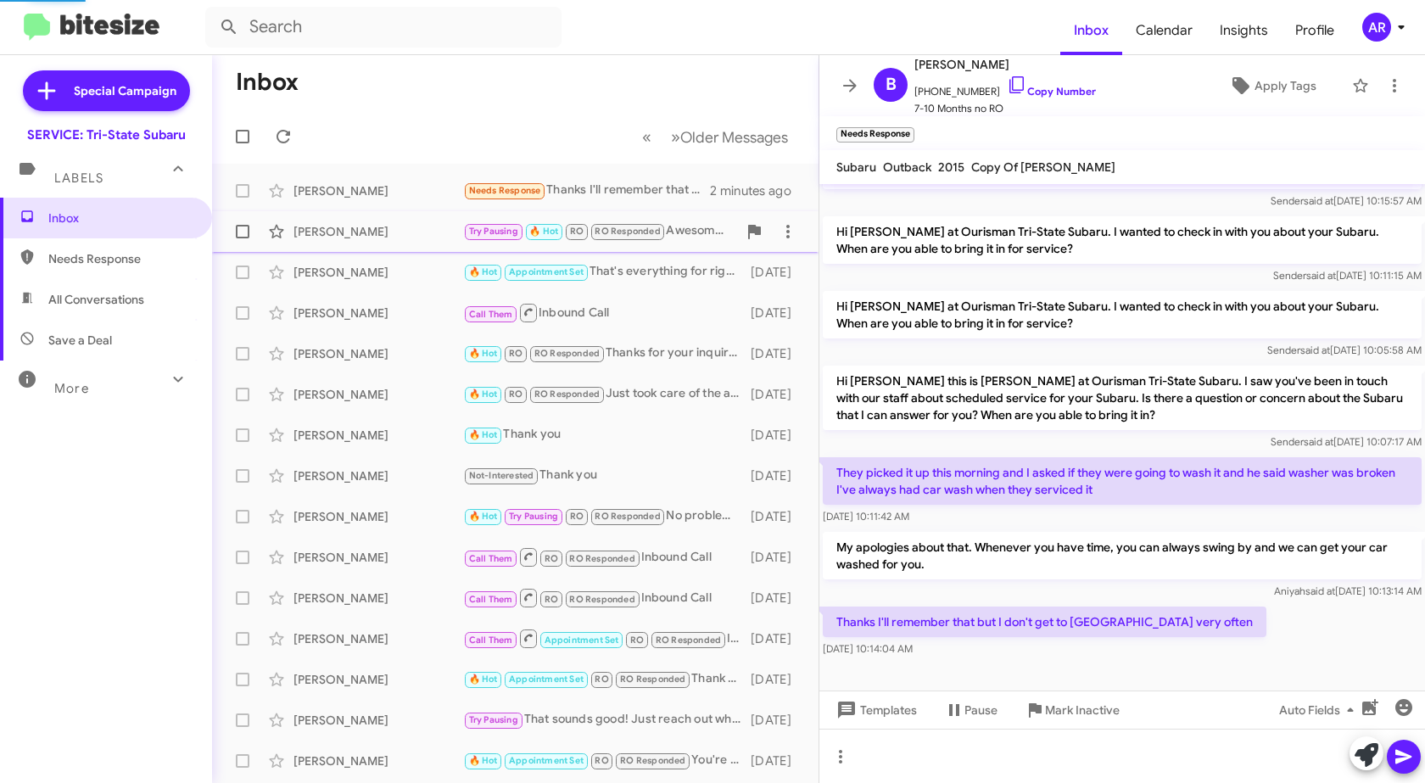
scroll to position [198, 0]
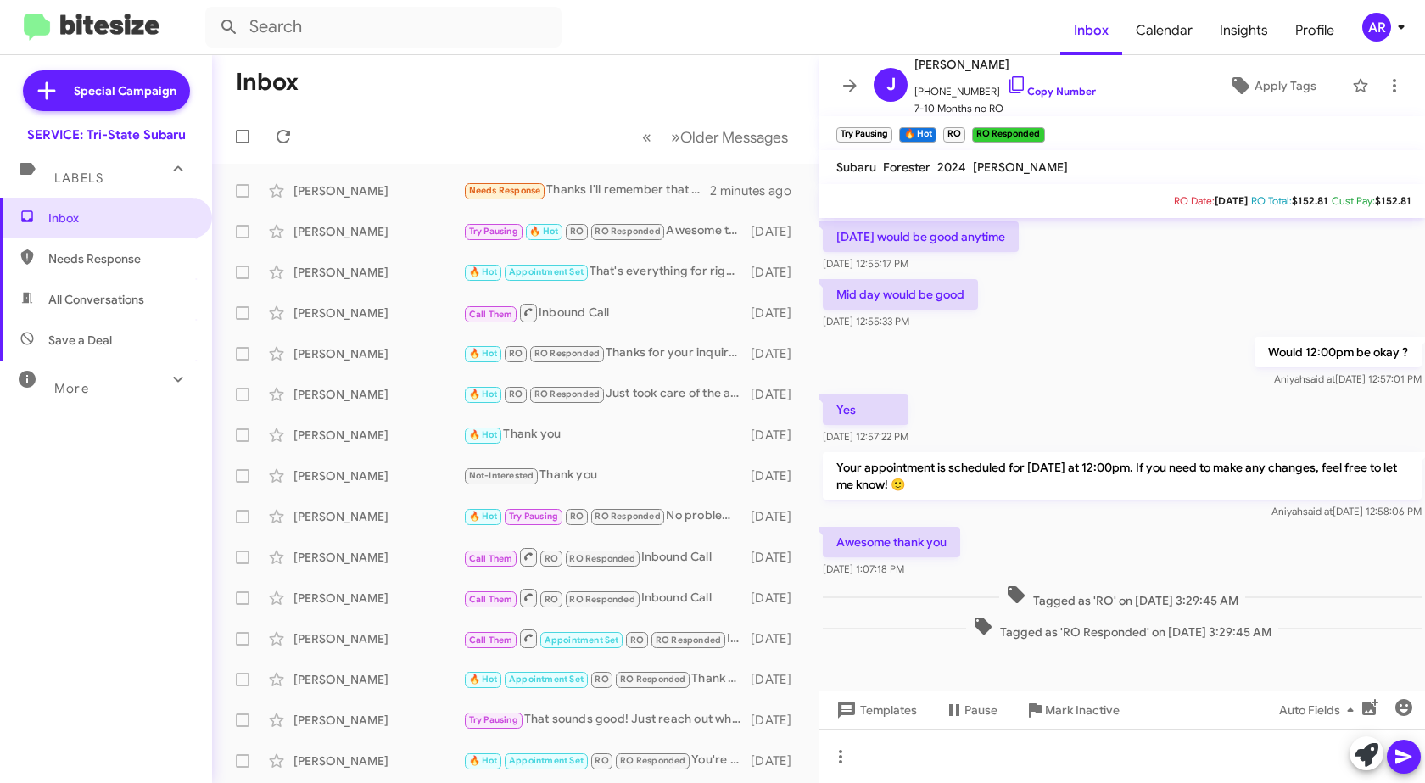
click at [99, 246] on span "Needs Response" at bounding box center [106, 258] width 212 height 41
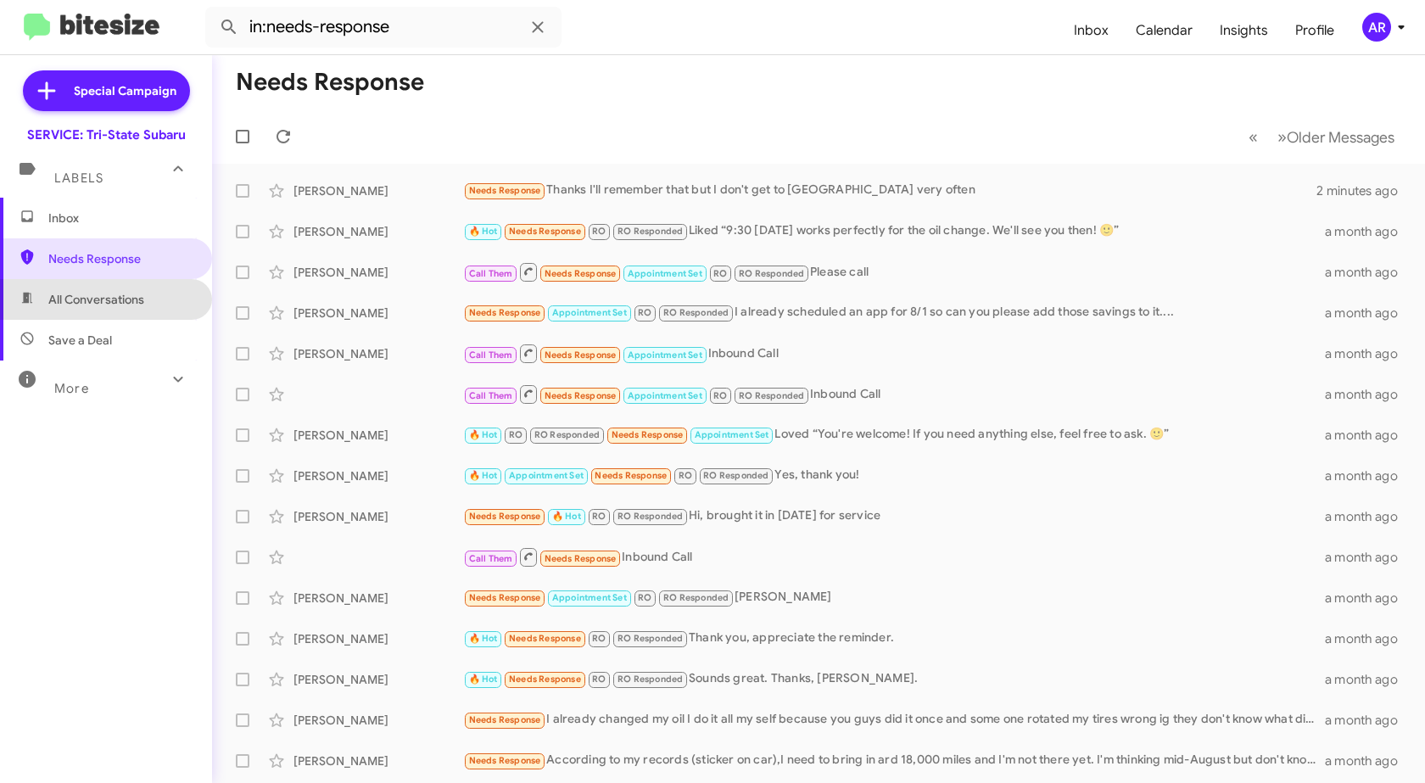
click at [117, 313] on span "All Conversations" at bounding box center [106, 299] width 212 height 41
type input "in:all-conversations"
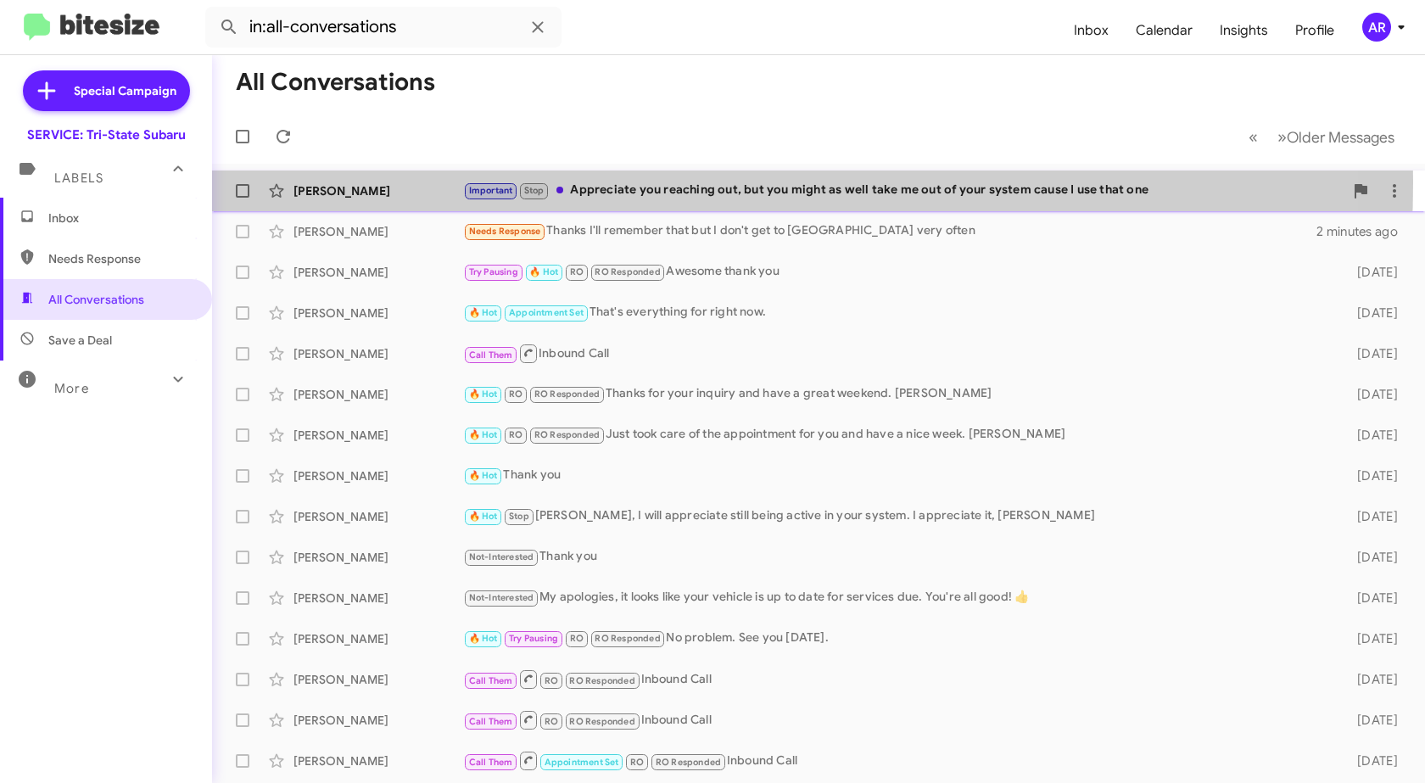
click at [416, 182] on div "[PERSON_NAME] Important Stop Appreciate you reaching out, but you might as well…" at bounding box center [819, 191] width 1186 height 34
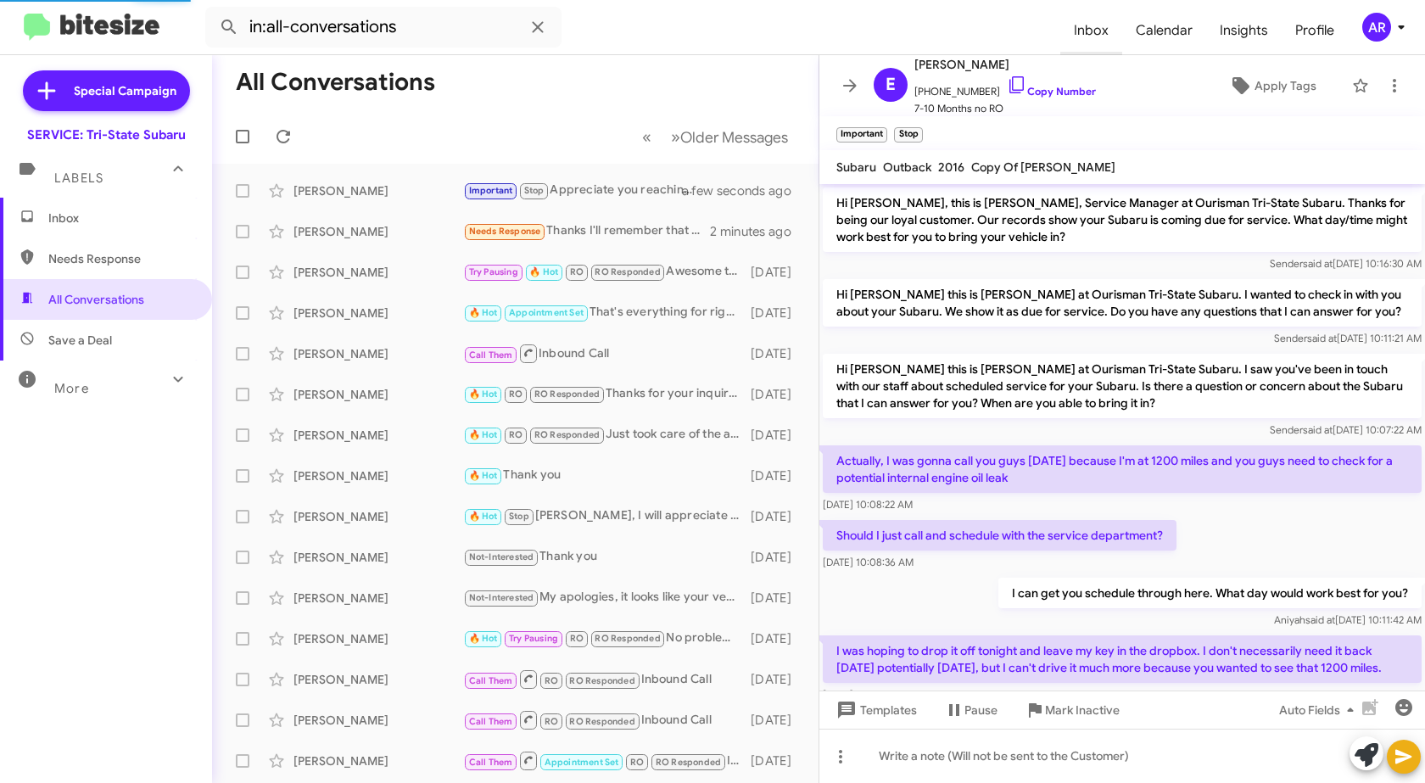
scroll to position [215, 0]
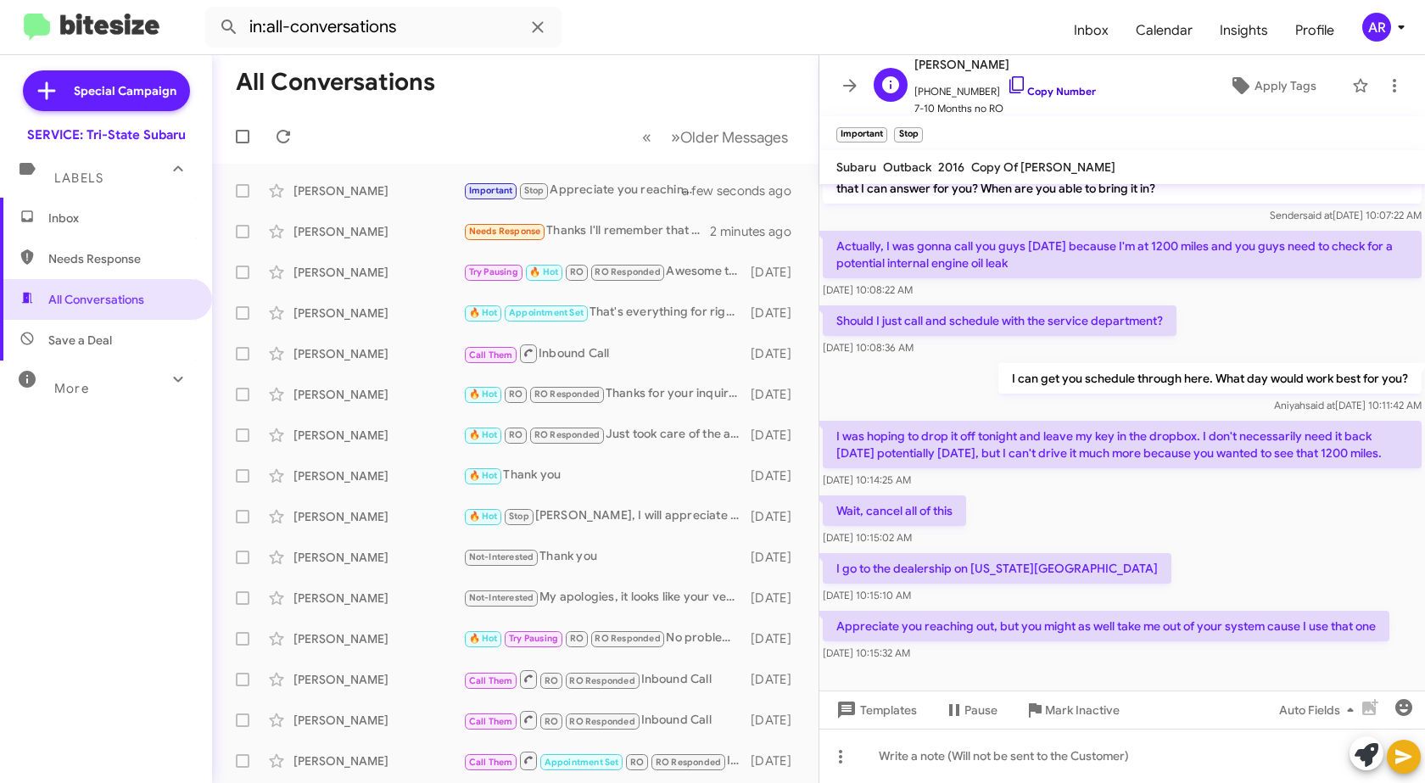
click at [1007, 76] on icon at bounding box center [1017, 85] width 20 height 20
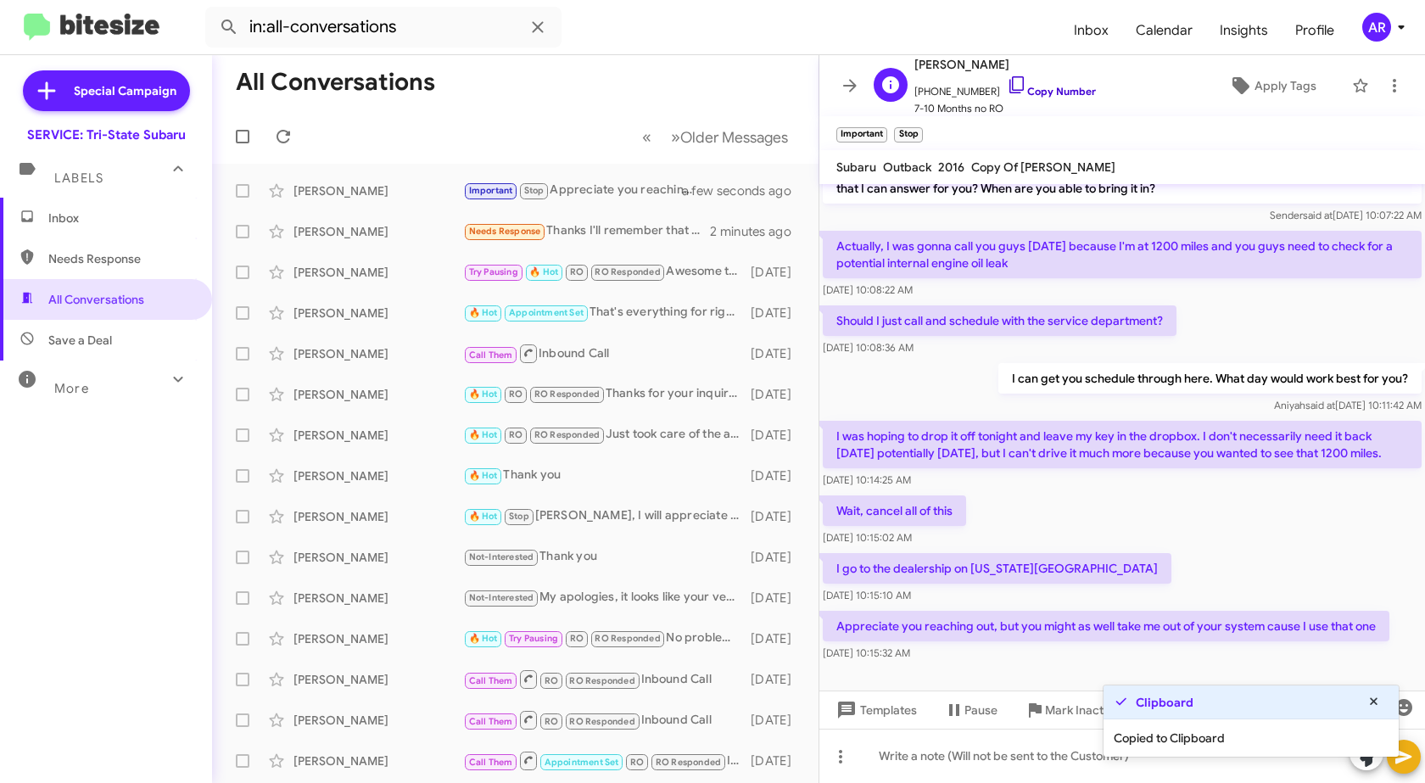
click at [1007, 78] on icon at bounding box center [1017, 85] width 20 height 20
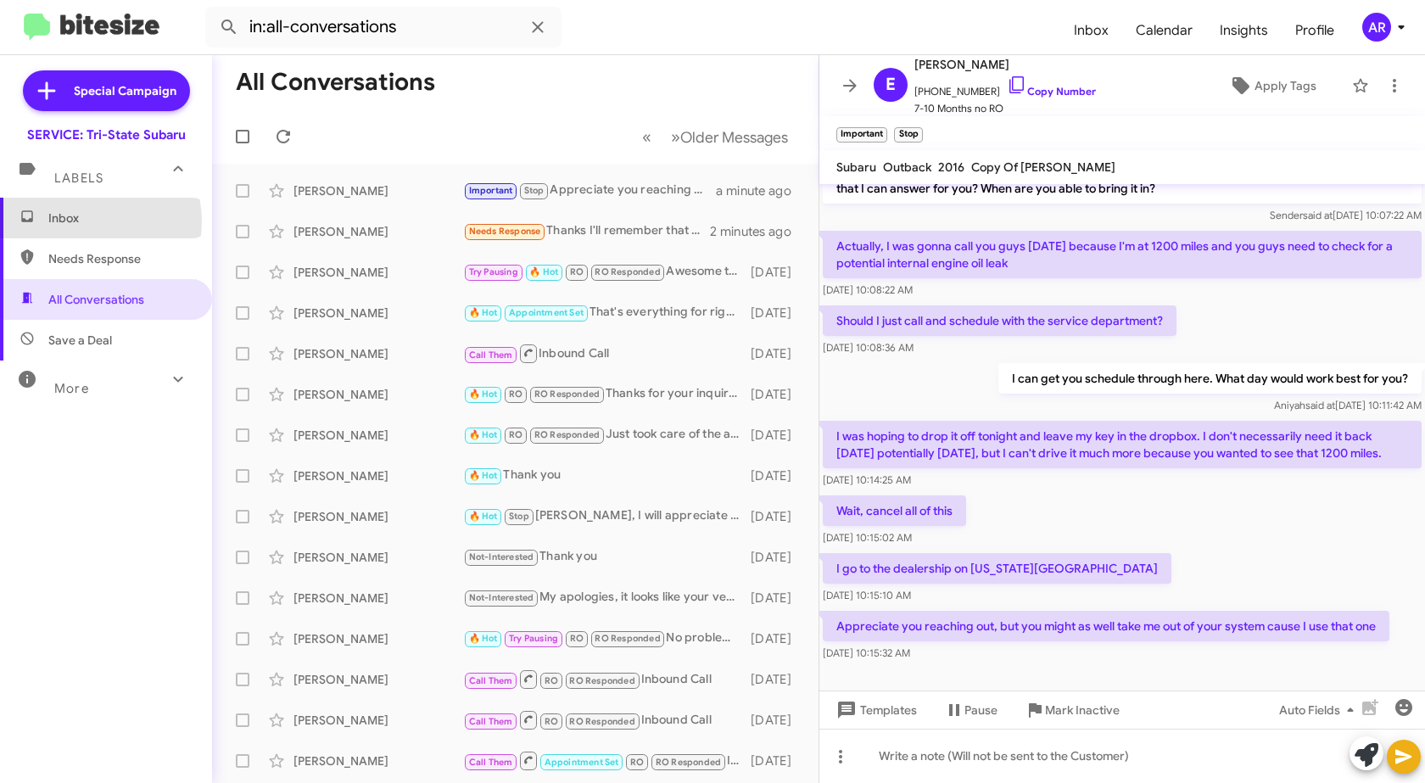
click at [87, 221] on span "Inbox" at bounding box center [120, 218] width 144 height 17
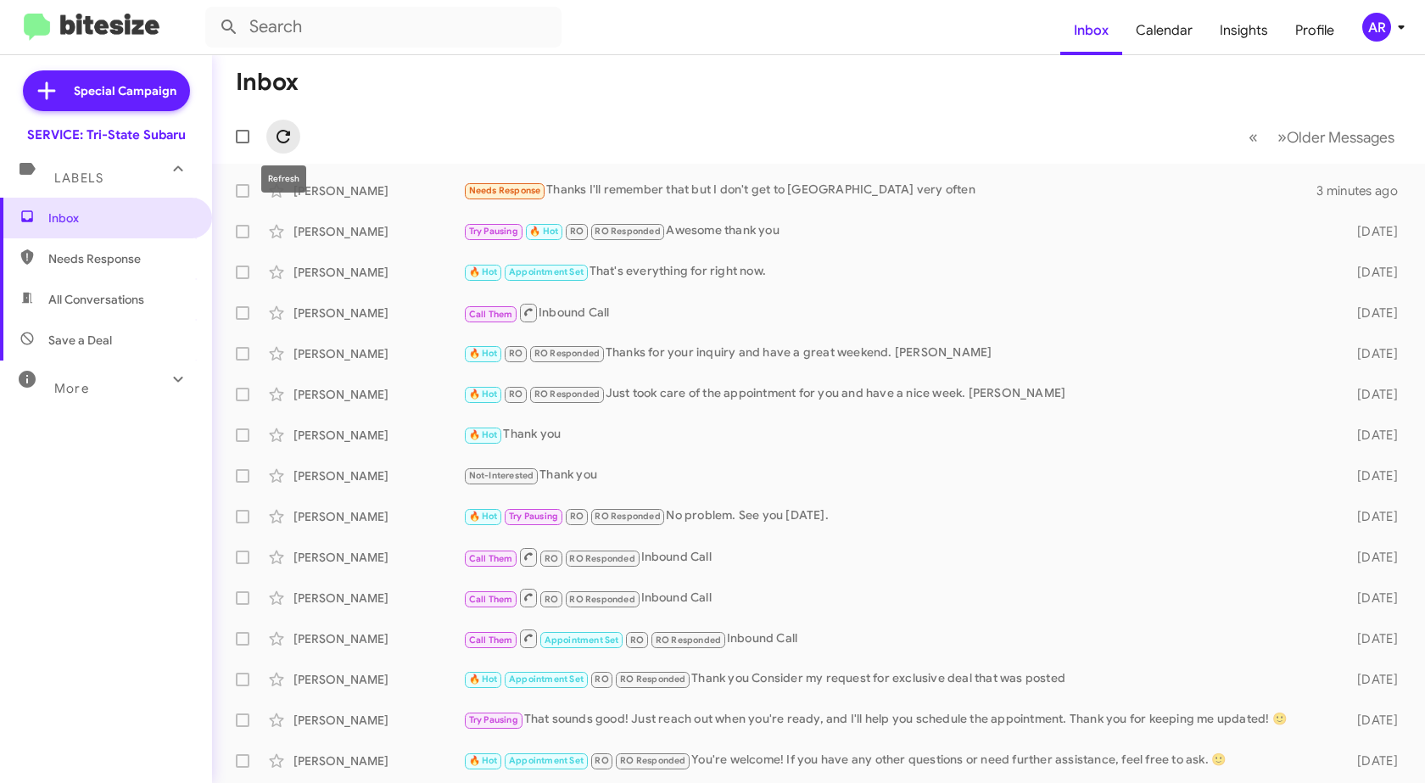
click at [282, 131] on icon at bounding box center [284, 137] width 14 height 14
click at [120, 263] on span "Needs Response" at bounding box center [120, 258] width 144 height 17
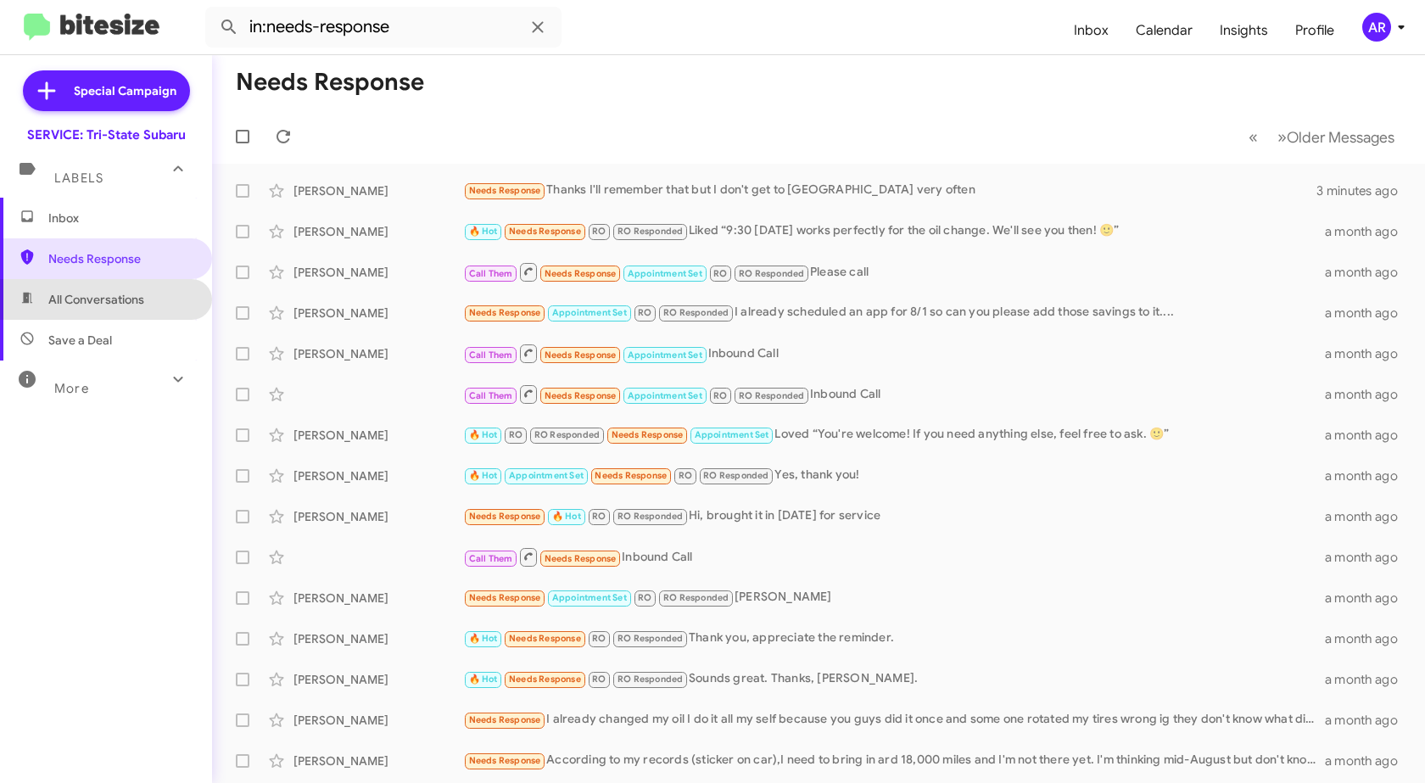
click at [109, 296] on span "All Conversations" at bounding box center [96, 299] width 96 height 17
type input "in:all-conversations"
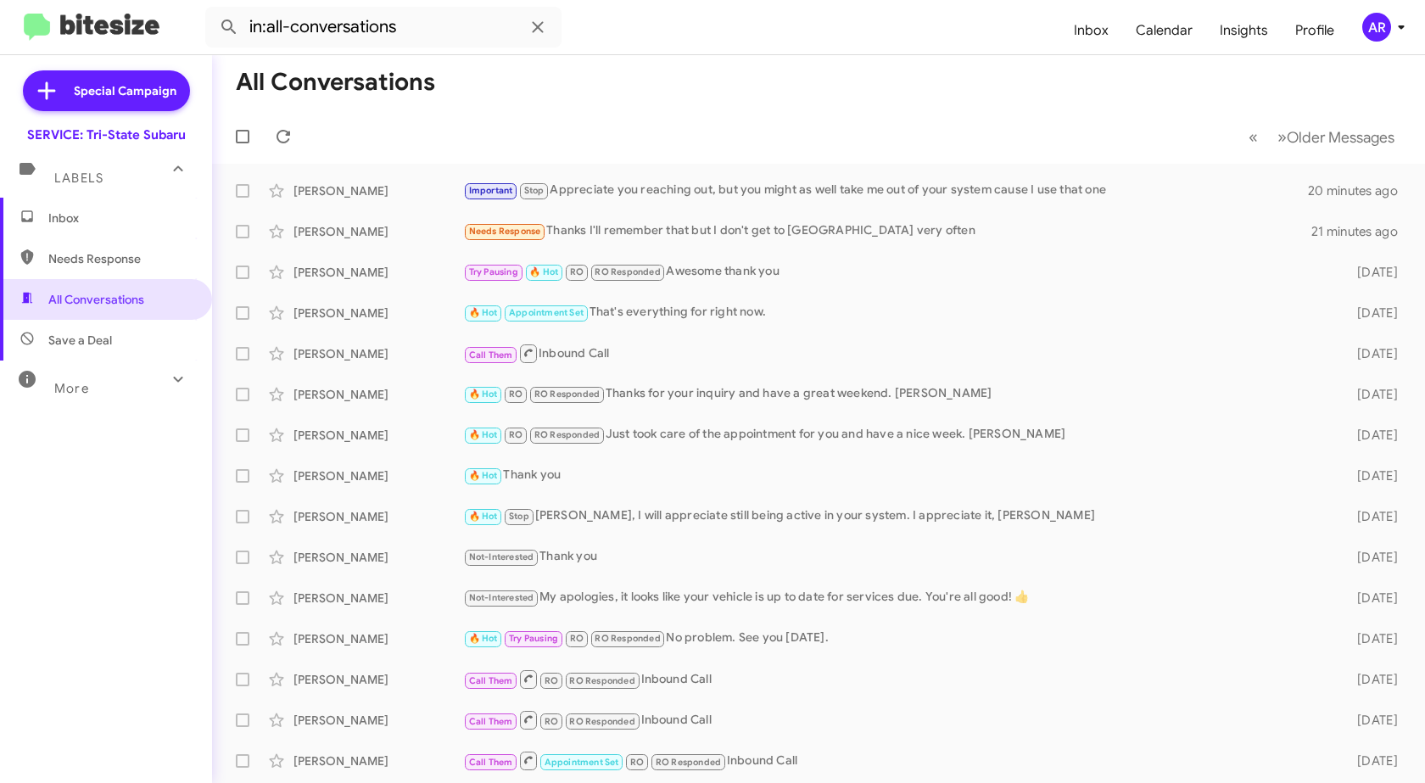
click at [94, 232] on span "Inbox" at bounding box center [106, 218] width 212 height 41
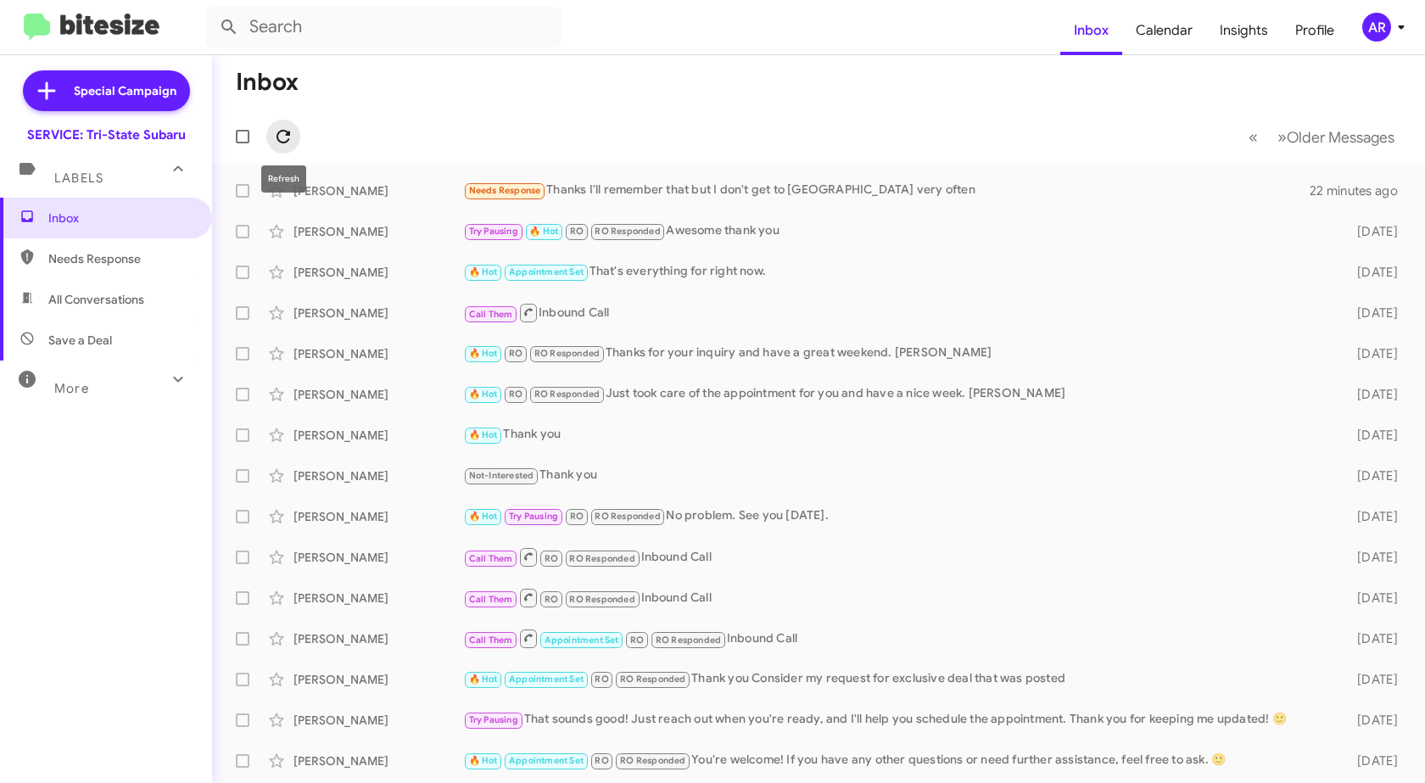
click at [286, 144] on icon at bounding box center [283, 136] width 20 height 20
